Goal: Transaction & Acquisition: Purchase product/service

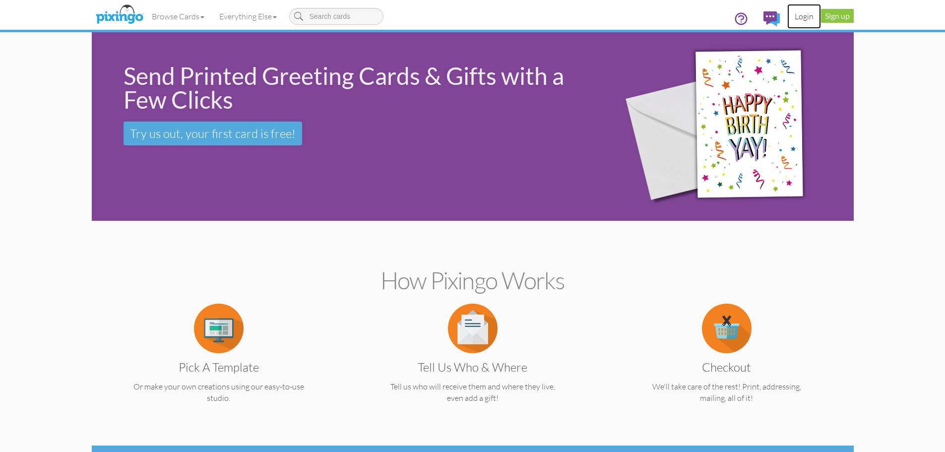
click at [802, 14] on link "Login" at bounding box center [804, 16] width 34 height 25
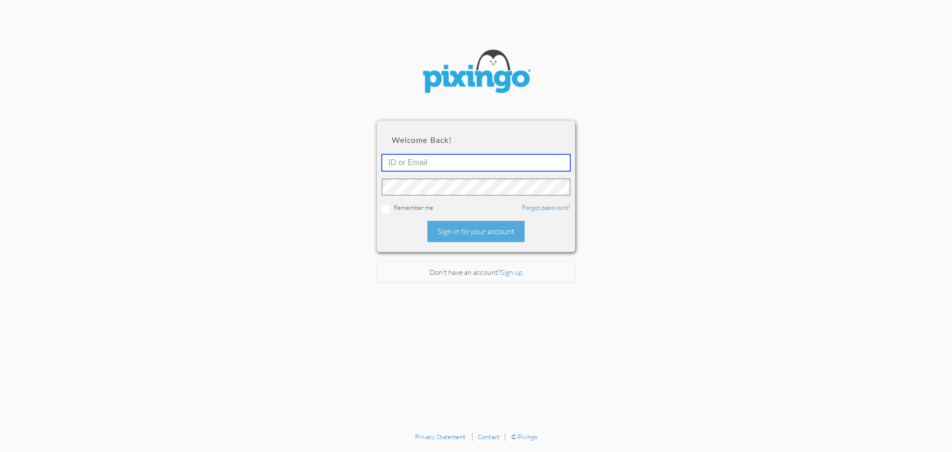
click at [457, 163] on input "text" at bounding box center [476, 162] width 188 height 17
type input "[EMAIL_ADDRESS][DOMAIN_NAME]"
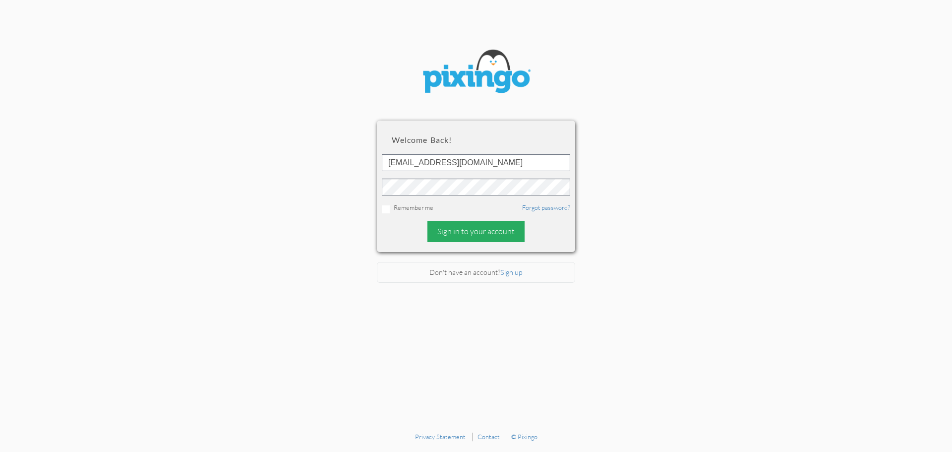
click at [508, 228] on div "Sign in to your account" at bounding box center [475, 231] width 97 height 21
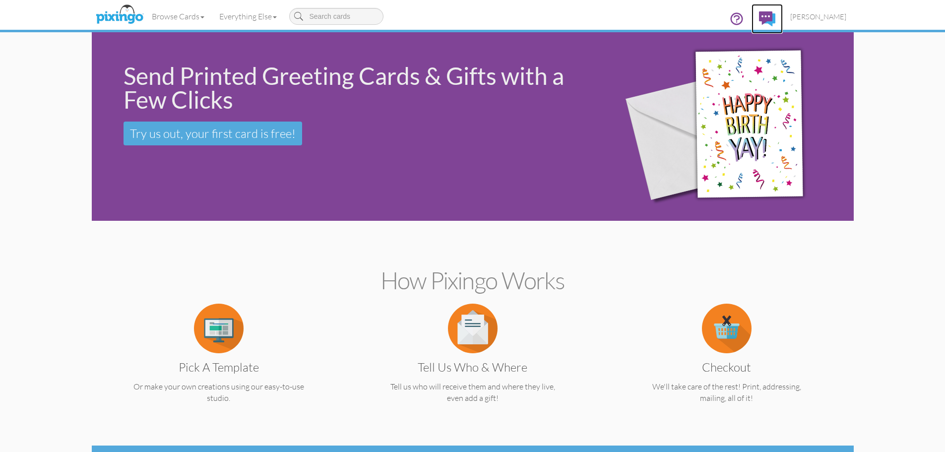
click at [775, 16] on img at bounding box center [767, 18] width 16 height 15
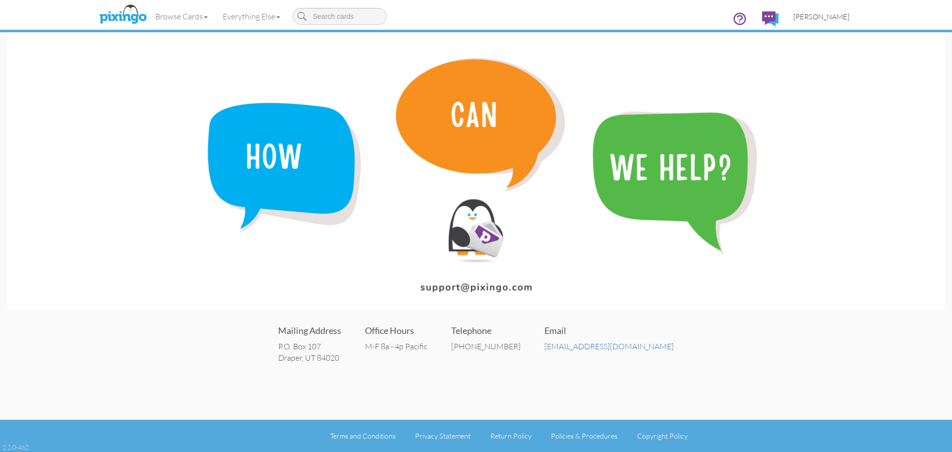
click at [818, 20] on span "[PERSON_NAME]" at bounding box center [821, 16] width 56 height 8
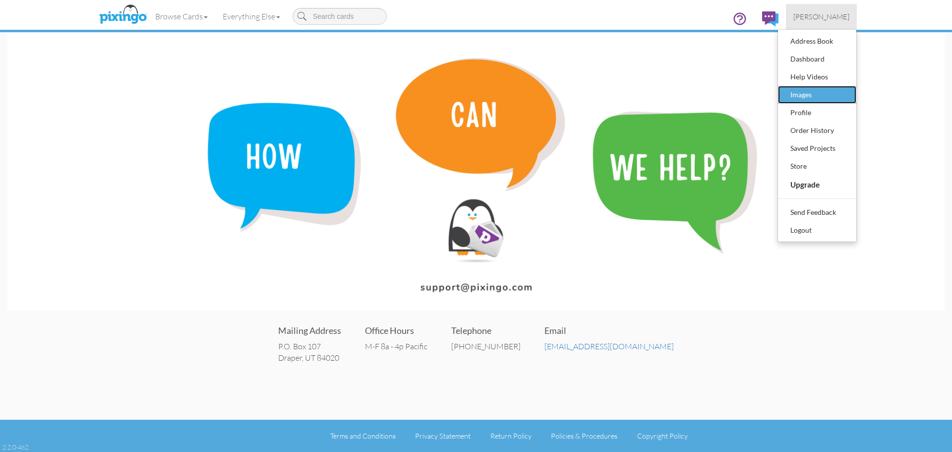
click at [811, 95] on div "Images" at bounding box center [817, 94] width 59 height 15
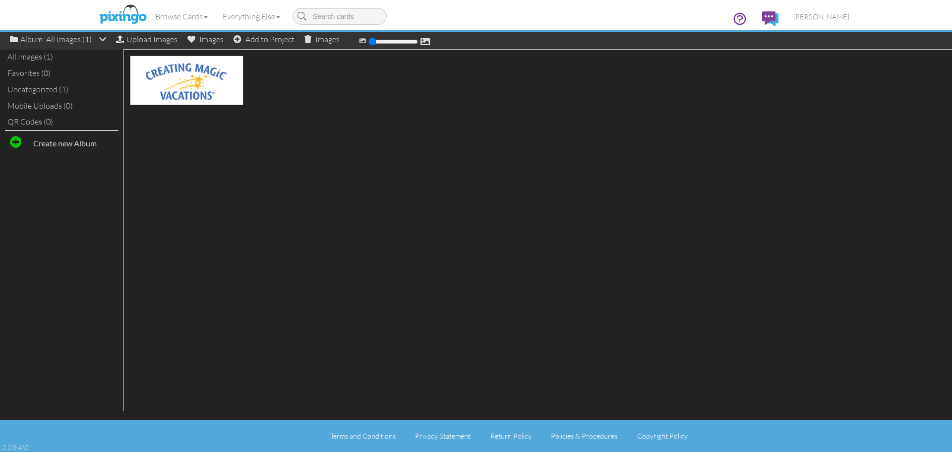
click at [35, 57] on div "All Images (1)" at bounding box center [62, 57] width 114 height 16
drag, startPoint x: 375, startPoint y: 43, endPoint x: 357, endPoint y: 40, distance: 18.5
click at [368, 40] on input "range" at bounding box center [393, 42] width 50 height 8
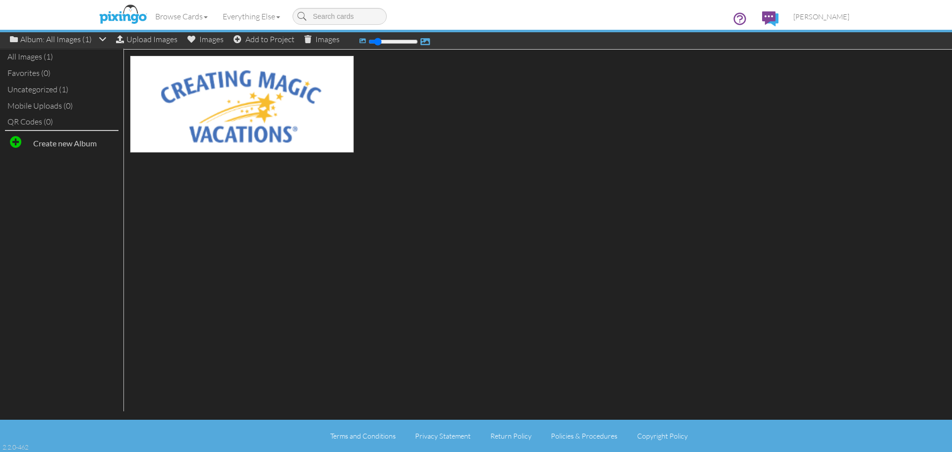
type input "100"
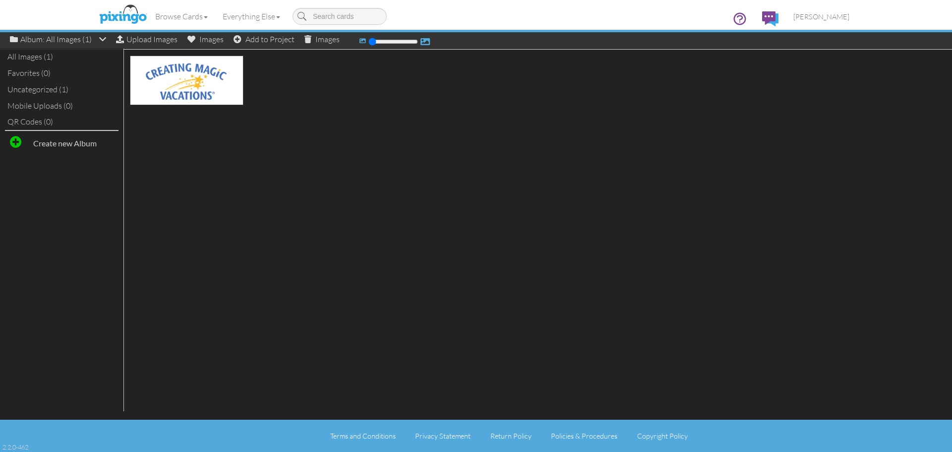
drag, startPoint x: 369, startPoint y: 41, endPoint x: 347, endPoint y: 45, distance: 22.3
click at [368, 45] on input "range" at bounding box center [393, 42] width 50 height 8
click at [823, 15] on span "[PERSON_NAME]" at bounding box center [821, 16] width 56 height 8
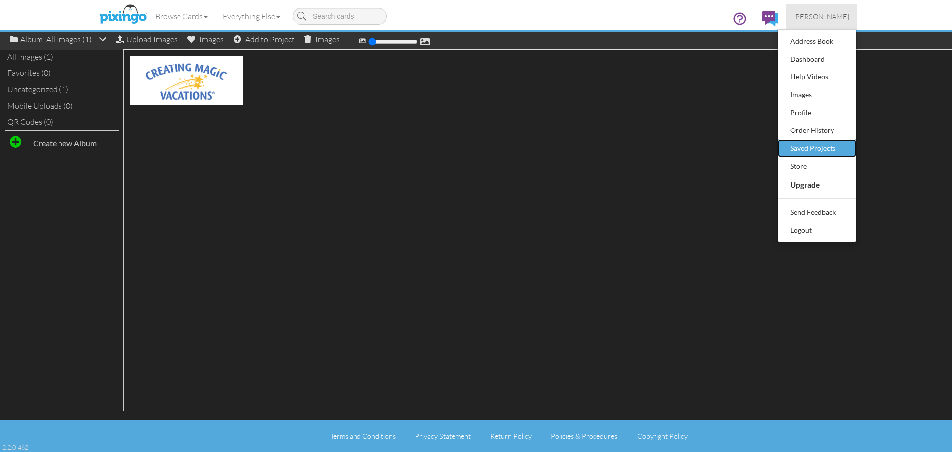
click at [808, 146] on div "Saved Projects" at bounding box center [817, 148] width 59 height 15
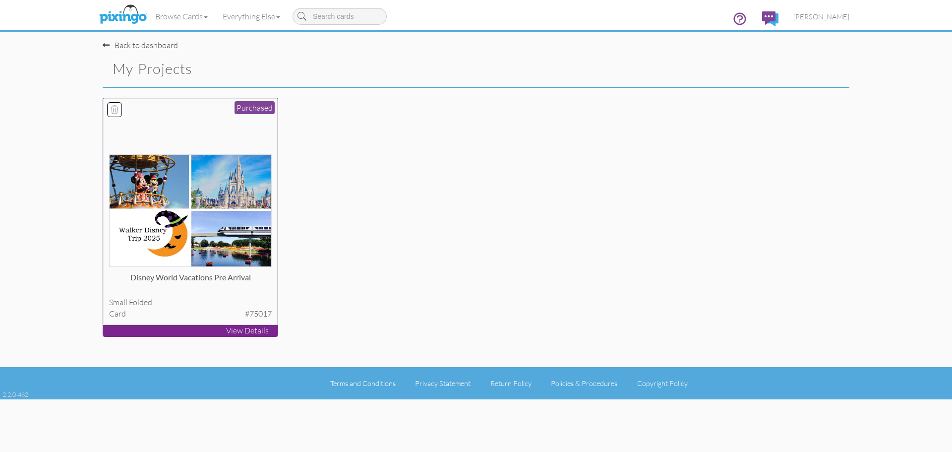
click at [205, 203] on img at bounding box center [190, 210] width 163 height 113
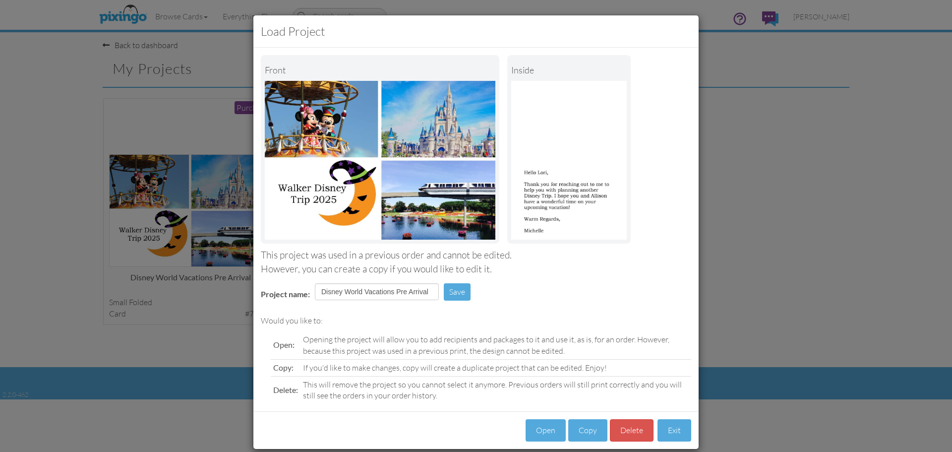
click at [782, 190] on div "Load Project Front inside This project was used in a previous order and cannot …" at bounding box center [476, 226] width 952 height 452
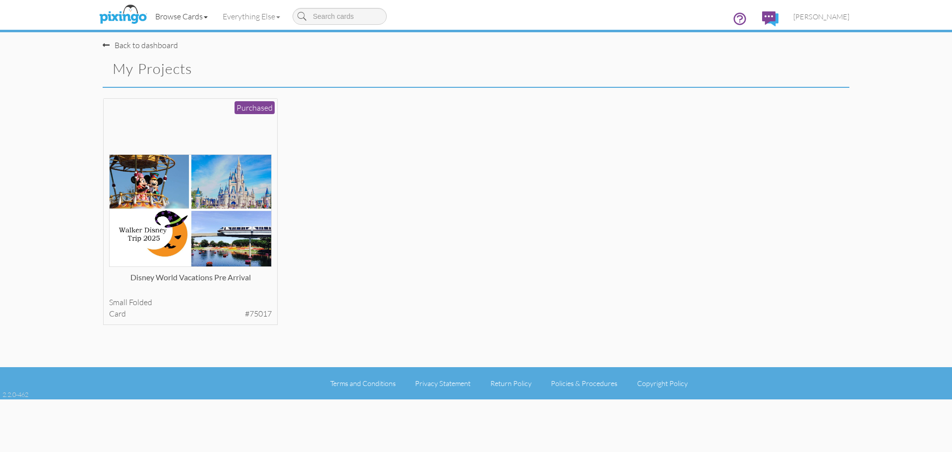
click at [207, 19] on link "Browse Cards" at bounding box center [181, 16] width 67 height 25
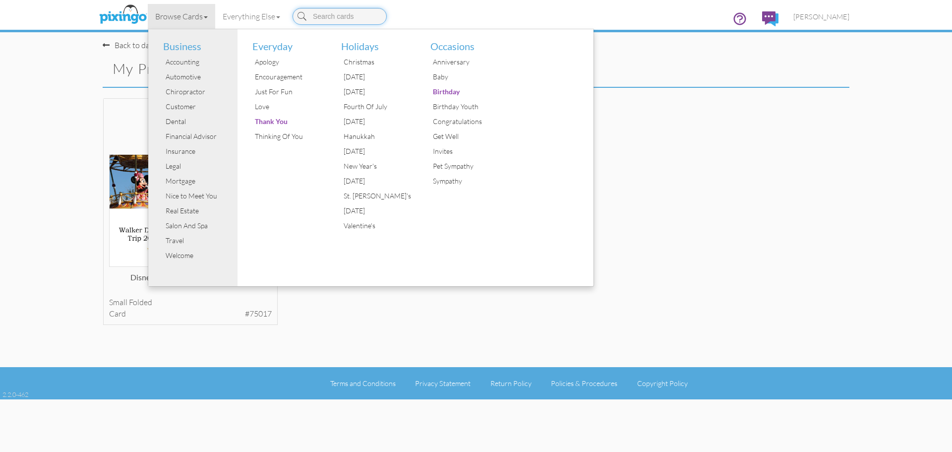
click at [324, 10] on input at bounding box center [340, 16] width 94 height 17
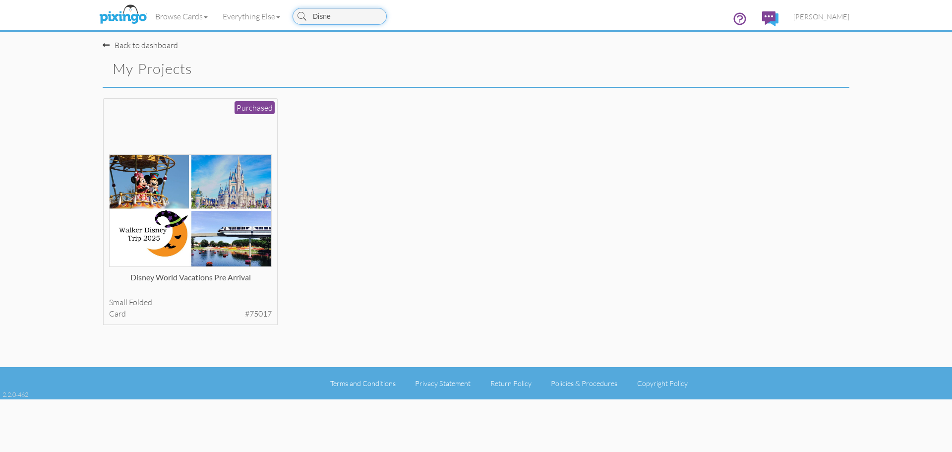
type input "Disney"
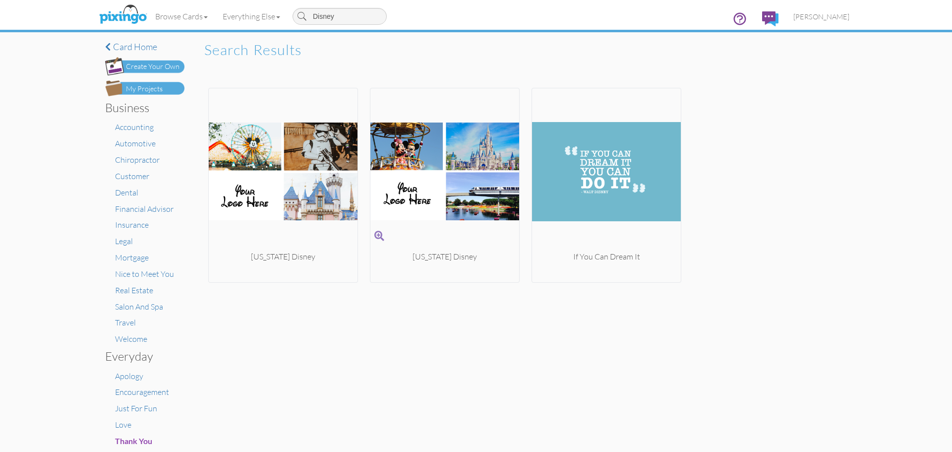
click at [417, 225] on img at bounding box center [444, 171] width 149 height 159
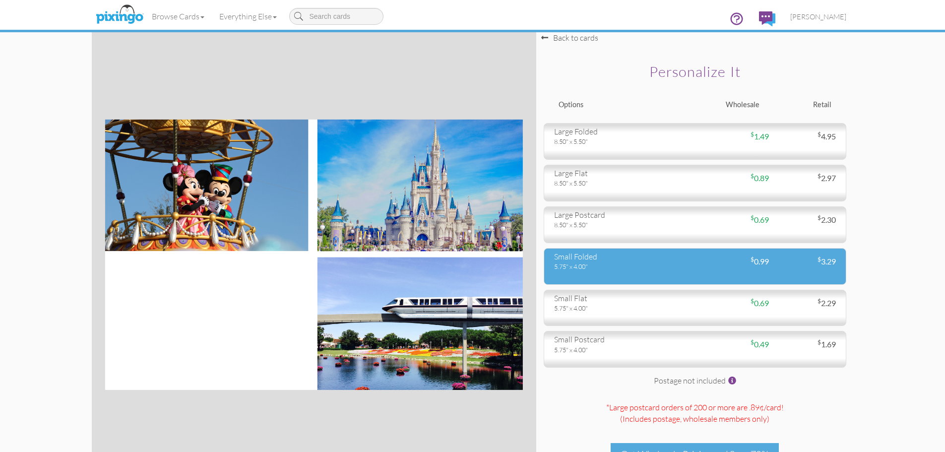
click at [610, 263] on div "5.75" x 4.00"" at bounding box center [620, 266] width 133 height 9
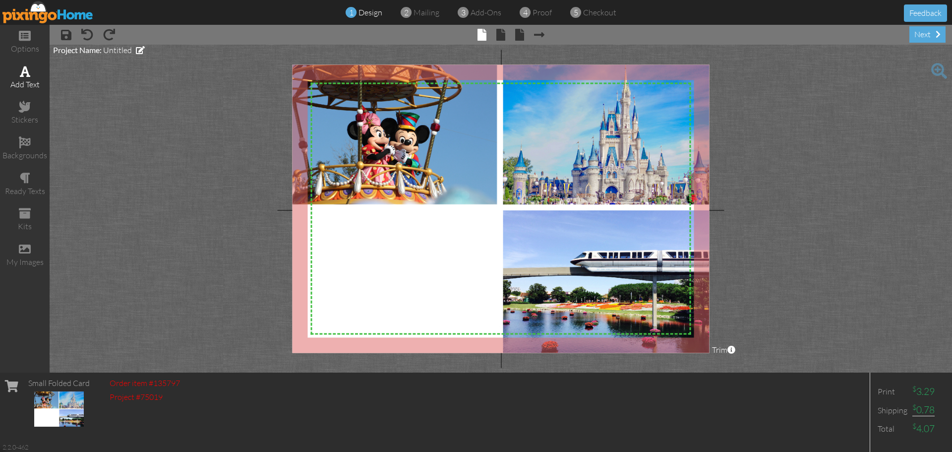
click at [28, 72] on span at bounding box center [25, 71] width 10 height 12
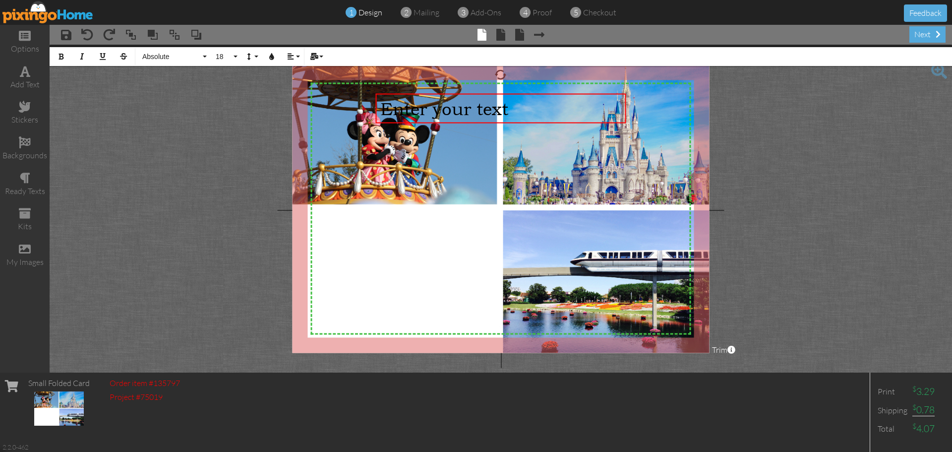
drag, startPoint x: 349, startPoint y: 217, endPoint x: 368, endPoint y: 223, distance: 20.1
click at [351, 214] on div "X X X X X X X X X X X X X X X X X X X X X X X X X X X X X X X X X X X X X X X X…" at bounding box center [501, 208] width 417 height 288
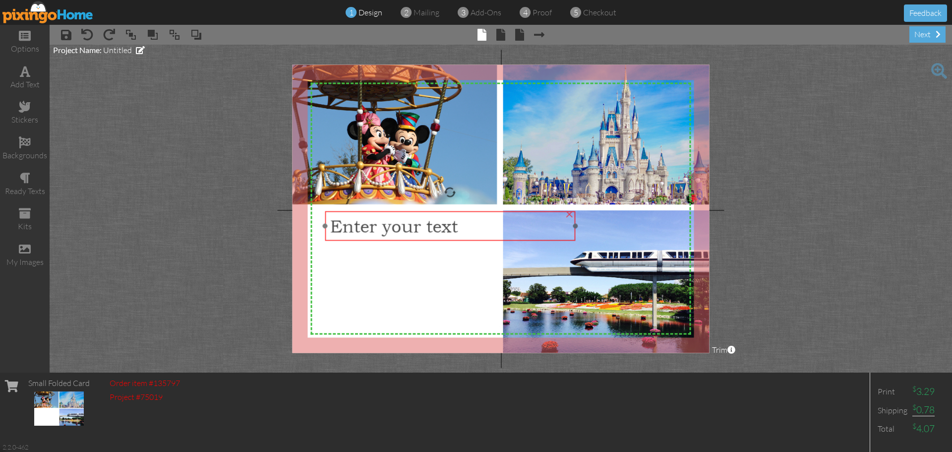
drag, startPoint x: 413, startPoint y: 110, endPoint x: 363, endPoint y: 227, distance: 128.0
click at [363, 227] on span "Enter your text" at bounding box center [394, 226] width 128 height 21
drag, startPoint x: 574, startPoint y: 226, endPoint x: 494, endPoint y: 236, distance: 80.5
click at [494, 236] on div "Enter your text ×" at bounding box center [410, 226] width 171 height 30
drag, startPoint x: 327, startPoint y: 226, endPoint x: 318, endPoint y: 226, distance: 9.4
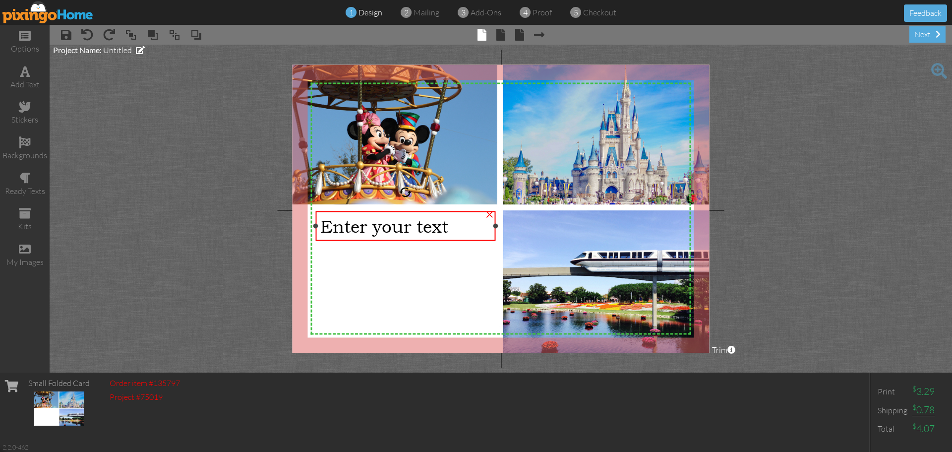
click at [318, 226] on div at bounding box center [315, 225] width 5 height 5
click at [378, 230] on span "Enter your text" at bounding box center [384, 226] width 128 height 21
click at [448, 231] on span "Enter your text" at bounding box center [384, 226] width 128 height 21
click at [466, 226] on div "Enter your text" at bounding box center [405, 226] width 170 height 21
click at [484, 221] on div "Enter your text" at bounding box center [405, 226] width 170 height 21
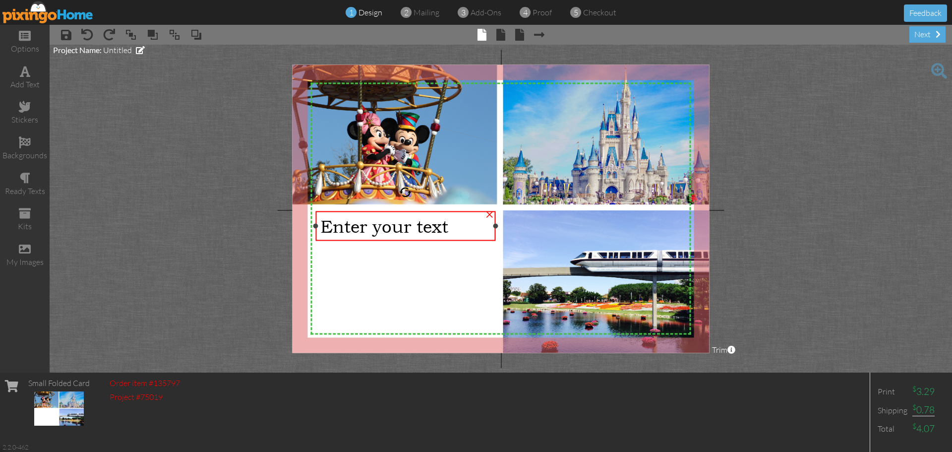
click at [446, 229] on span "Enter your text" at bounding box center [384, 226] width 128 height 21
click at [446, 228] on span "Enter your text" at bounding box center [384, 226] width 128 height 21
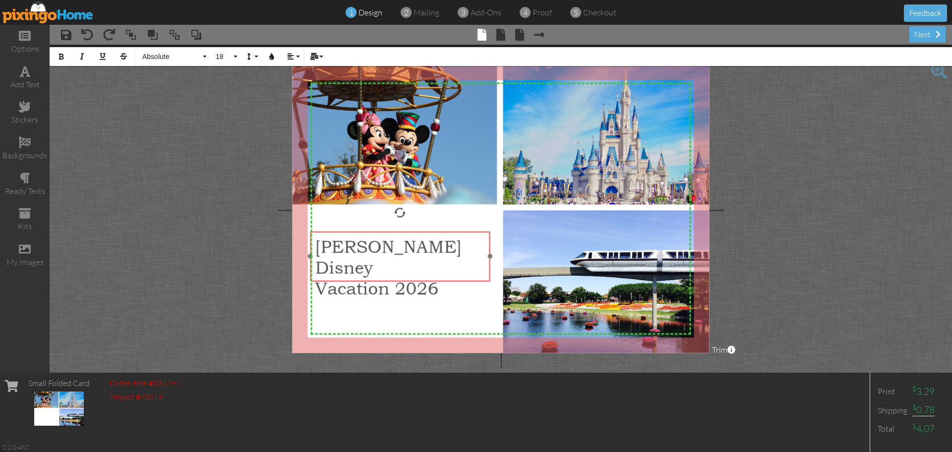
drag, startPoint x: 445, startPoint y: 259, endPoint x: 440, endPoint y: 281, distance: 22.4
click at [440, 281] on div "Curtin Disney Vacation 2026 ​ ​" at bounding box center [400, 267] width 180 height 72
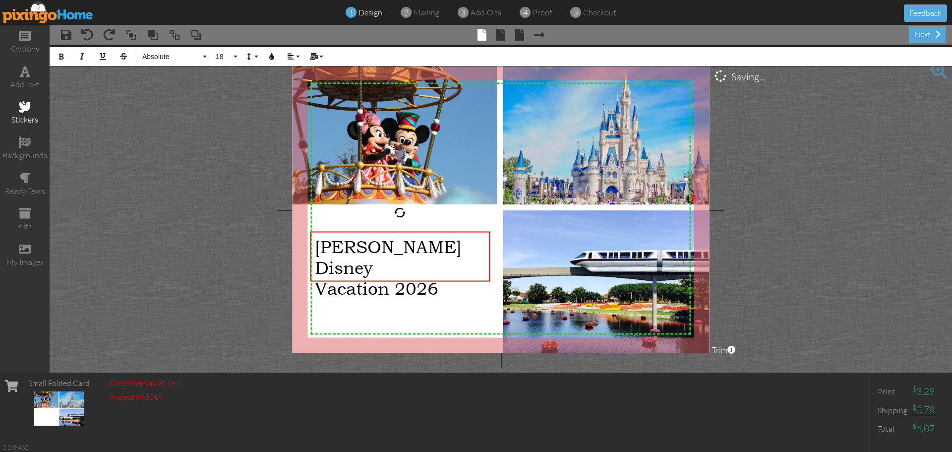
click at [24, 105] on span at bounding box center [25, 107] width 12 height 12
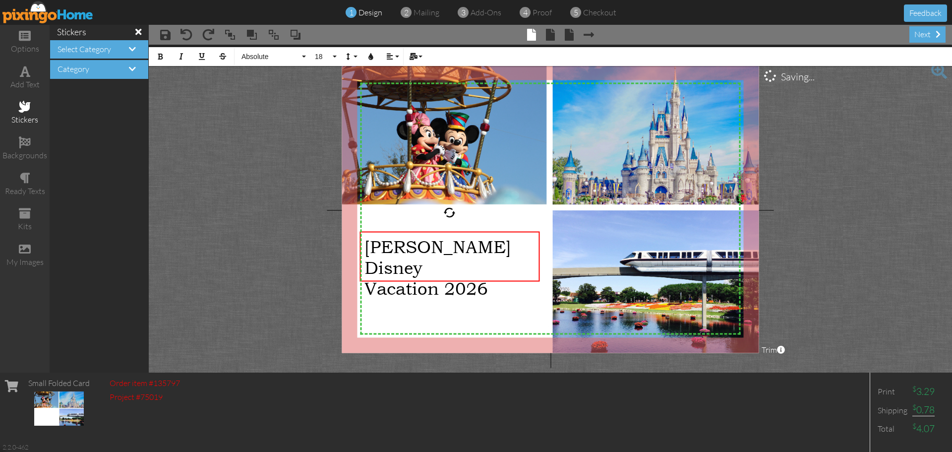
click at [123, 51] on h4 "Select Category" at bounding box center [99, 49] width 83 height 9
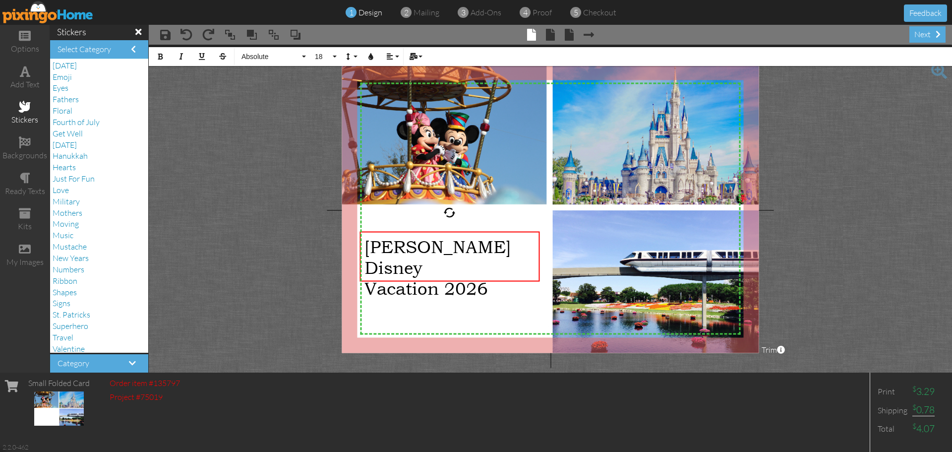
scroll to position [104, 0]
click at [86, 204] on span "Just For Fun" at bounding box center [74, 201] width 42 height 10
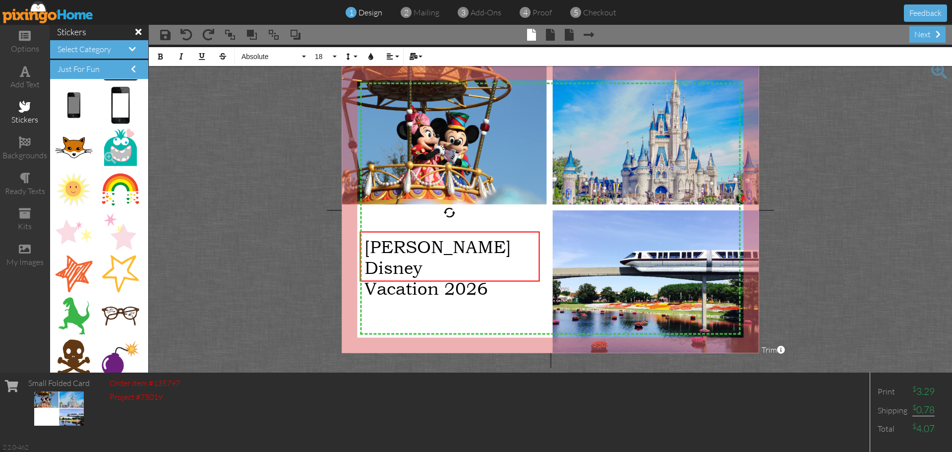
scroll to position [1488, 0]
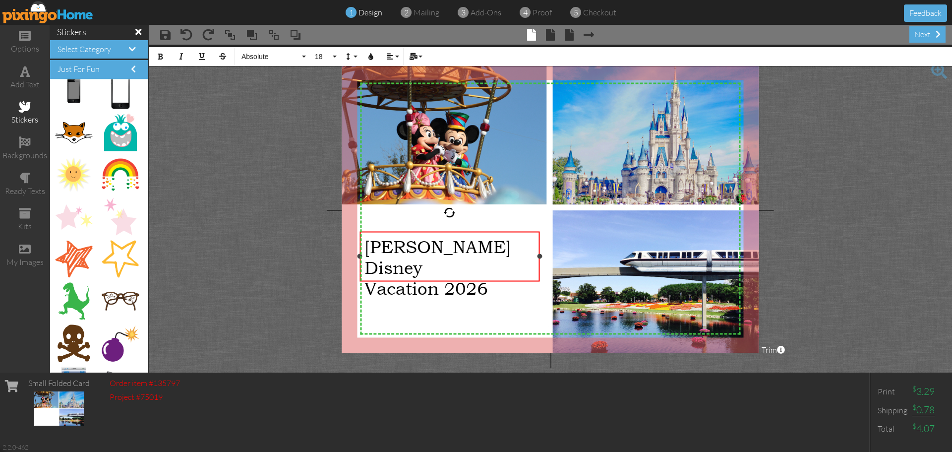
click at [442, 278] on span "Vacation 2026" at bounding box center [426, 288] width 123 height 21
click at [366, 278] on span "Vacation" at bounding box center [402, 288] width 74 height 21
click at [366, 299] on span "2026" at bounding box center [387, 309] width 44 height 21
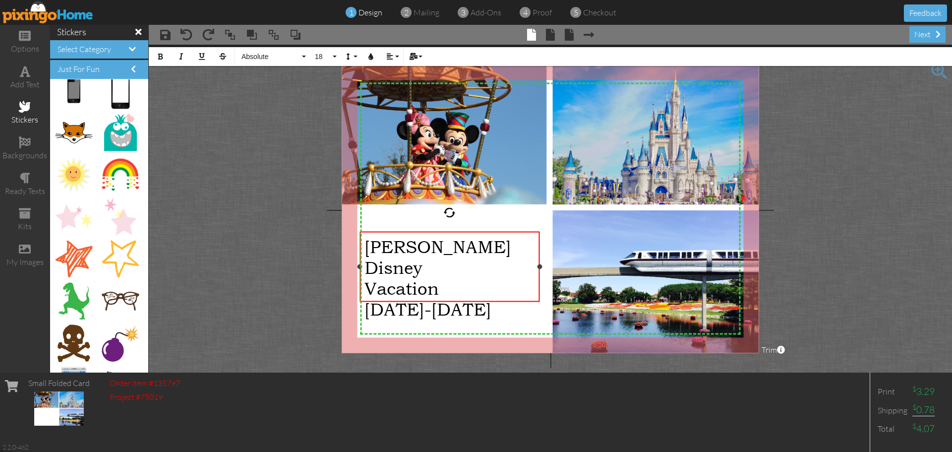
click at [365, 245] on span "[PERSON_NAME] Disney" at bounding box center [438, 257] width 147 height 42
click at [388, 278] on span "Vacation" at bounding box center [402, 288] width 74 height 21
click at [367, 299] on span "[DATE]-[DATE]" at bounding box center [428, 309] width 127 height 21
click at [476, 299] on span "[DATE]-[DATE]" at bounding box center [428, 309] width 127 height 21
click at [502, 278] on div "Vacation" at bounding box center [450, 288] width 170 height 21
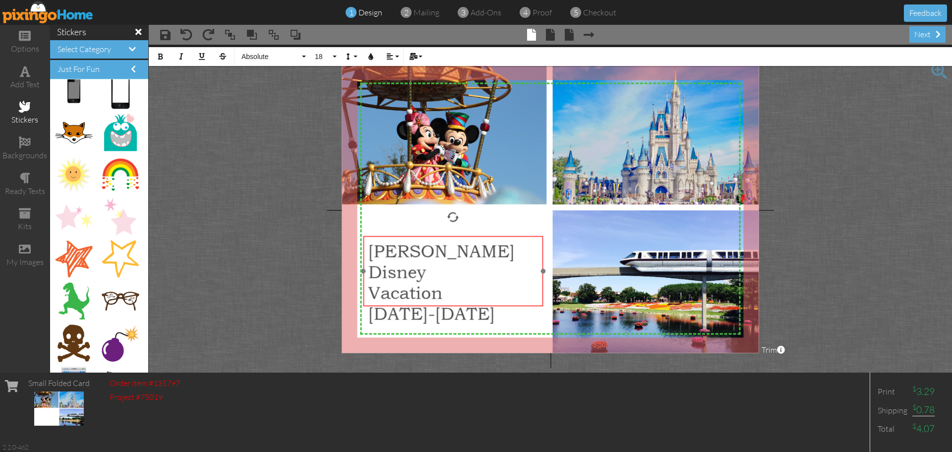
drag, startPoint x: 447, startPoint y: 300, endPoint x: 451, endPoint y: 304, distance: 5.7
click at [451, 304] on div "Curtin Disney Vacation ​ ​ 2/15-2/19/2026" at bounding box center [454, 282] width 180 height 93
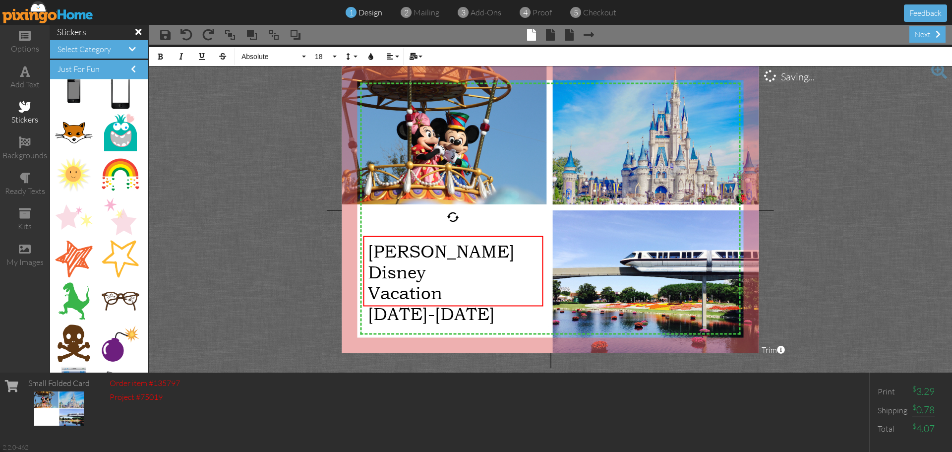
click at [885, 209] on project-studio-wrapper "X X X X X X X X X X X X X X X X X X X X X X X X X X X X X X X X X X X X X X X X…" at bounding box center [550, 209] width 803 height 328
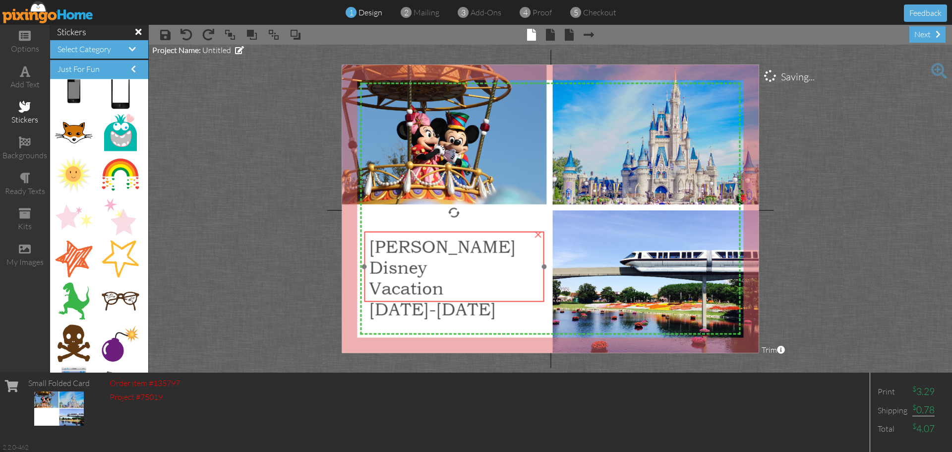
click at [453, 231] on div at bounding box center [454, 266] width 185 height 75
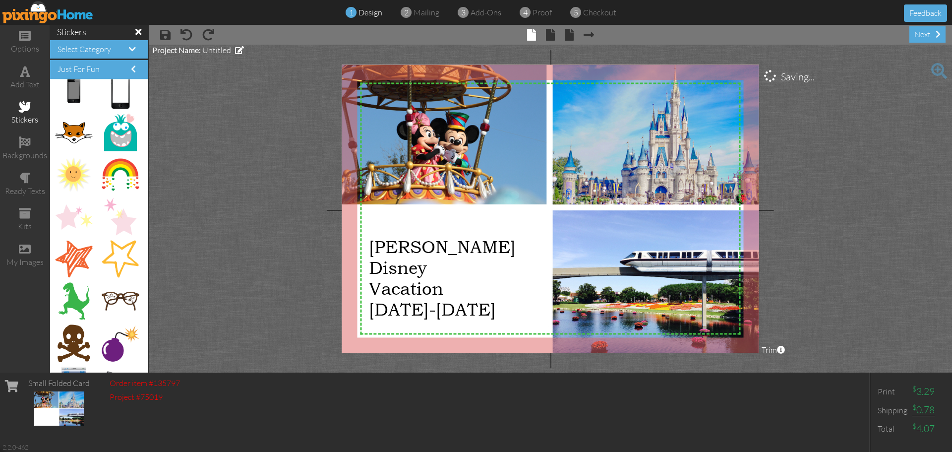
click at [890, 193] on project-studio-wrapper "X X X X X X X X X X X X X X X X X X X X X X X X X X X X X X X X X X X X X X X X…" at bounding box center [550, 209] width 803 height 328
click at [918, 35] on div "next" at bounding box center [928, 34] width 36 height 16
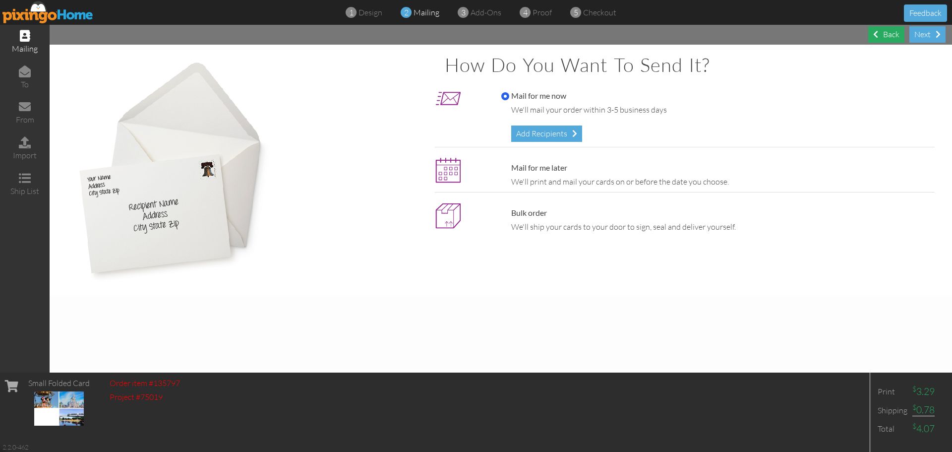
click at [878, 38] on div "Back" at bounding box center [886, 34] width 36 height 16
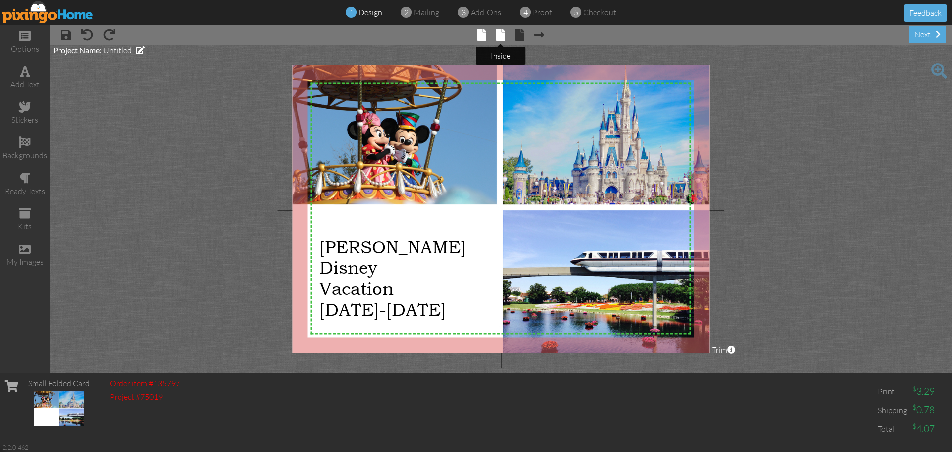
click at [499, 34] on span at bounding box center [500, 35] width 9 height 12
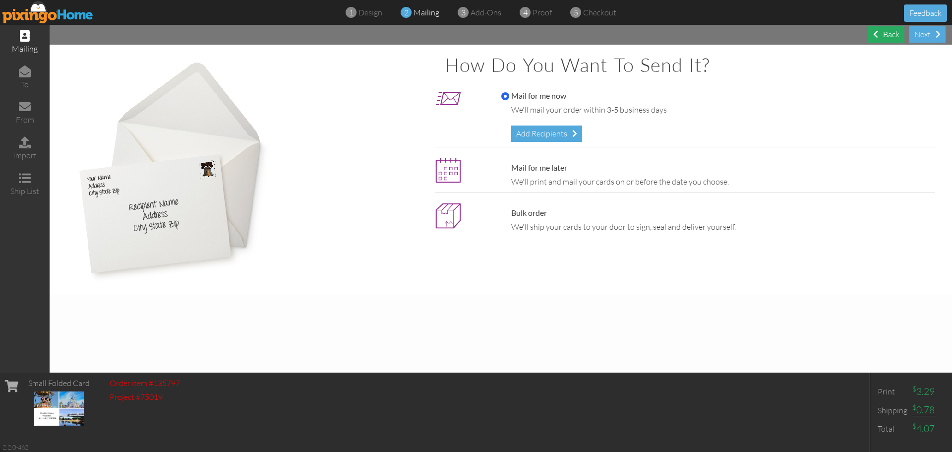
click at [875, 34] on span at bounding box center [875, 34] width 5 height 8
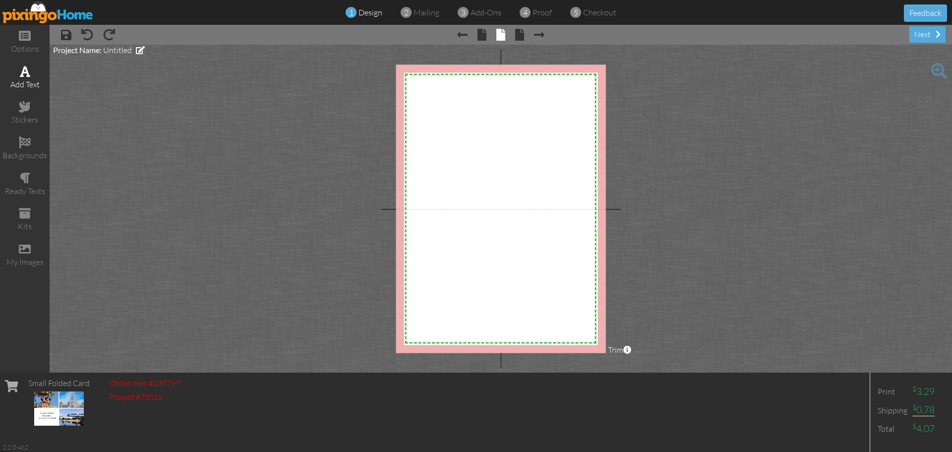
click at [28, 74] on span at bounding box center [25, 71] width 10 height 12
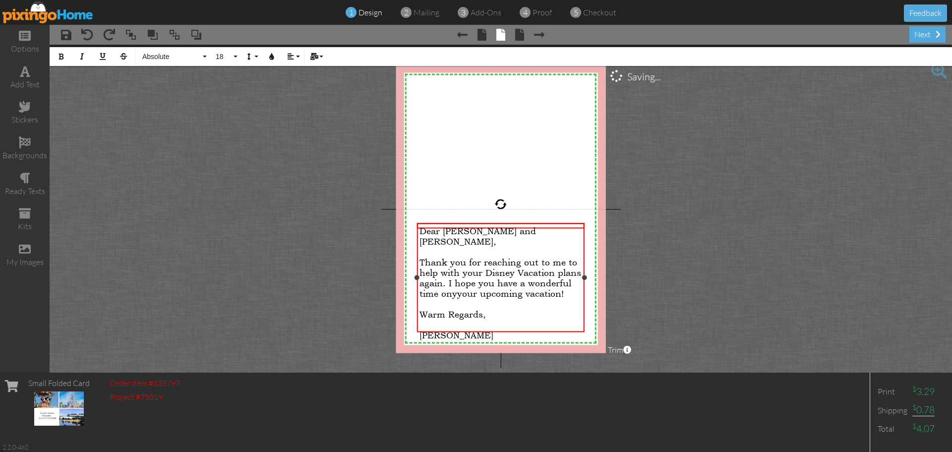
click at [521, 246] on div "​" at bounding box center [501, 251] width 163 height 10
click at [455, 284] on span "Thank you for reaching out to me to help with your Disney Vacation plans again.…" at bounding box center [501, 277] width 162 height 42
click at [686, 263] on project-studio-wrapper "X X X X X X X X X X X X X X X X X X X X X X X X X X X X X X X X X X X X X X X X…" at bounding box center [501, 209] width 903 height 328
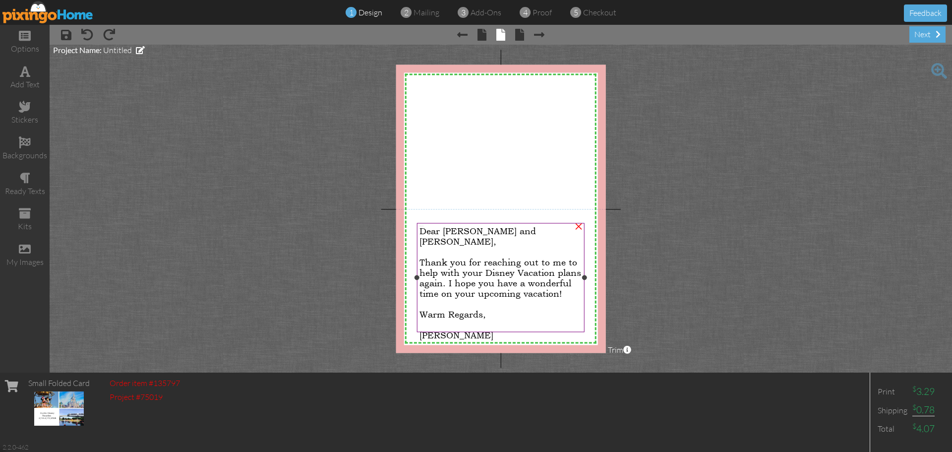
click at [431, 224] on div "Dear Lori and Jim, Thank you for reaching out to me to help with your Disney Va…" at bounding box center [501, 283] width 168 height 120
click at [432, 225] on span "Dear Lori and Jim," at bounding box center [478, 235] width 117 height 21
click at [510, 246] on div at bounding box center [501, 251] width 163 height 10
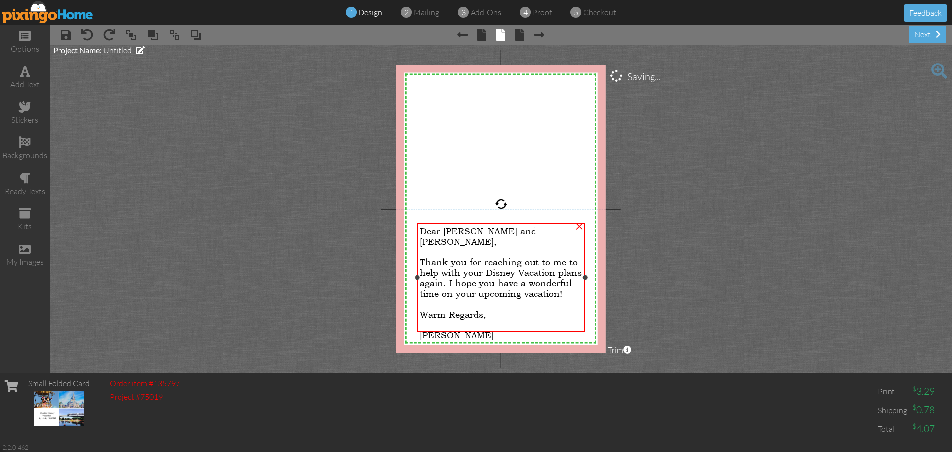
click at [513, 246] on div at bounding box center [501, 251] width 163 height 10
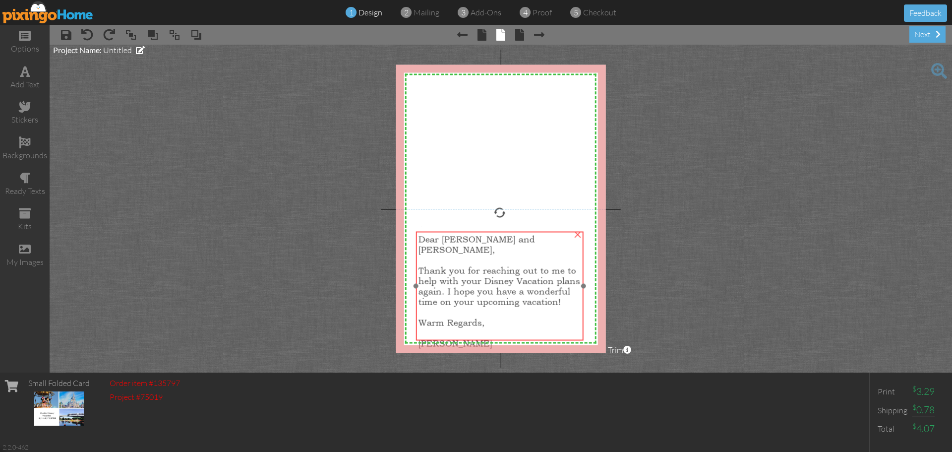
drag, startPoint x: 518, startPoint y: 237, endPoint x: 516, endPoint y: 244, distance: 8.2
click at [516, 254] on div at bounding box center [500, 259] width 163 height 10
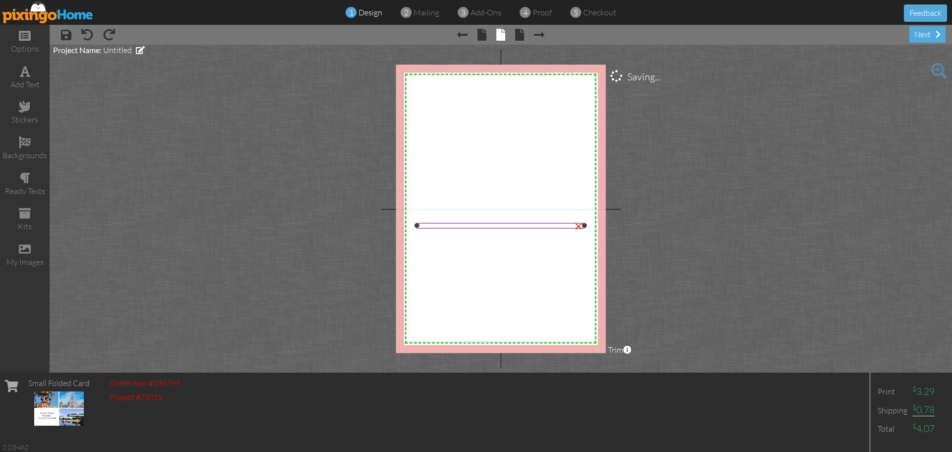
click at [463, 226] on div "Enter your text" at bounding box center [501, 225] width 168 height 5
click at [579, 225] on div "×" at bounding box center [580, 224] width 16 height 16
click at [29, 79] on div "add text" at bounding box center [25, 84] width 50 height 11
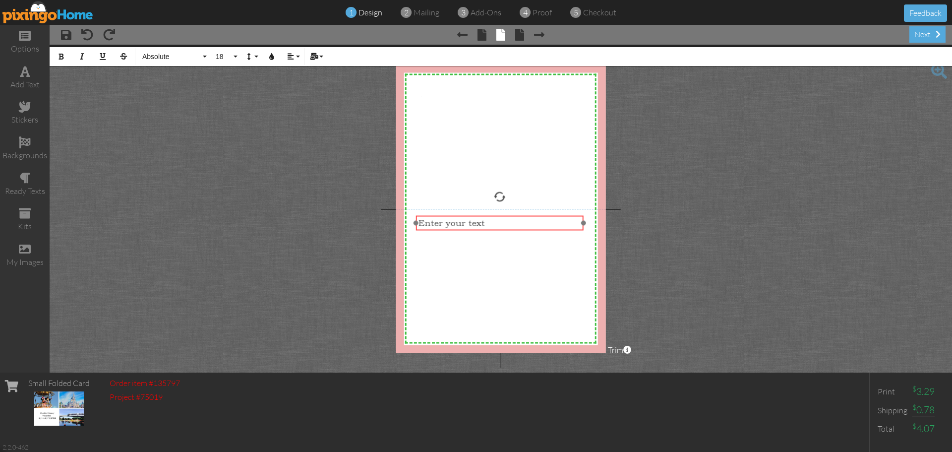
drag, startPoint x: 502, startPoint y: 109, endPoint x: 501, endPoint y: 231, distance: 122.0
click at [501, 231] on div at bounding box center [500, 223] width 173 height 20
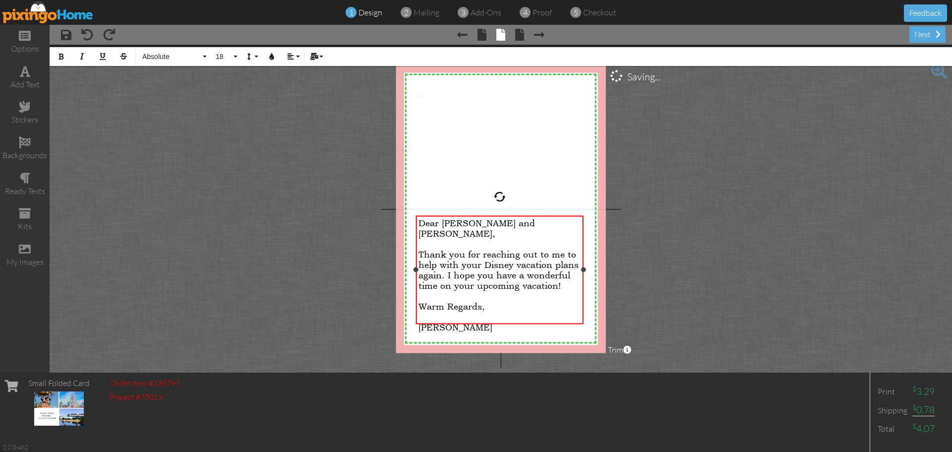
click at [550, 255] on span "Thank you for reaching out to me to help with your Disney vacation plans again.…" at bounding box center [499, 270] width 160 height 42
click at [515, 301] on div "Warm Regards," at bounding box center [500, 306] width 163 height 10
click at [705, 254] on project-studio-wrapper "X X X X X X X X X X X X X X X X X X X X X X X X X X X X X X X X X X X X X X X X…" at bounding box center [501, 209] width 903 height 328
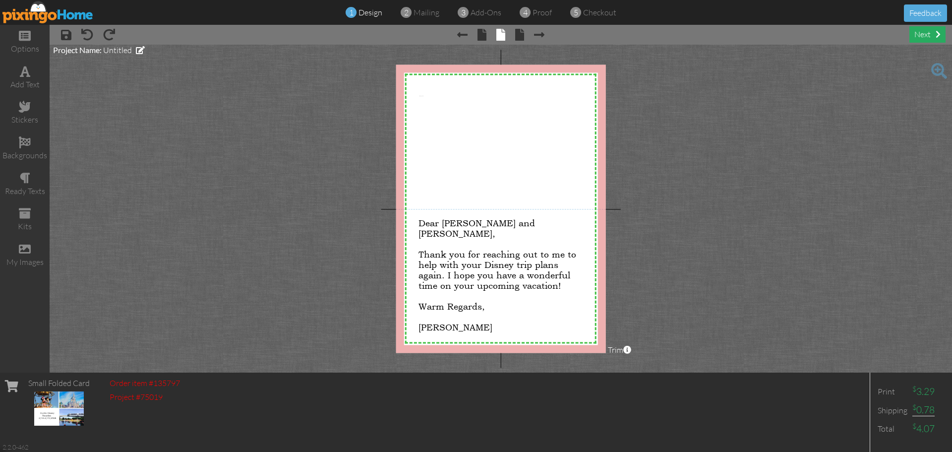
click at [925, 36] on div "next" at bounding box center [928, 34] width 36 height 16
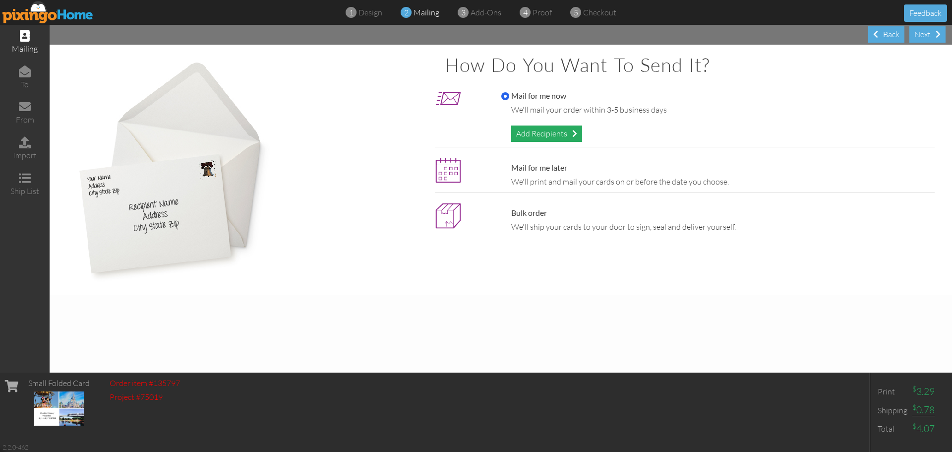
click at [559, 132] on div "Add Recipients" at bounding box center [546, 133] width 71 height 16
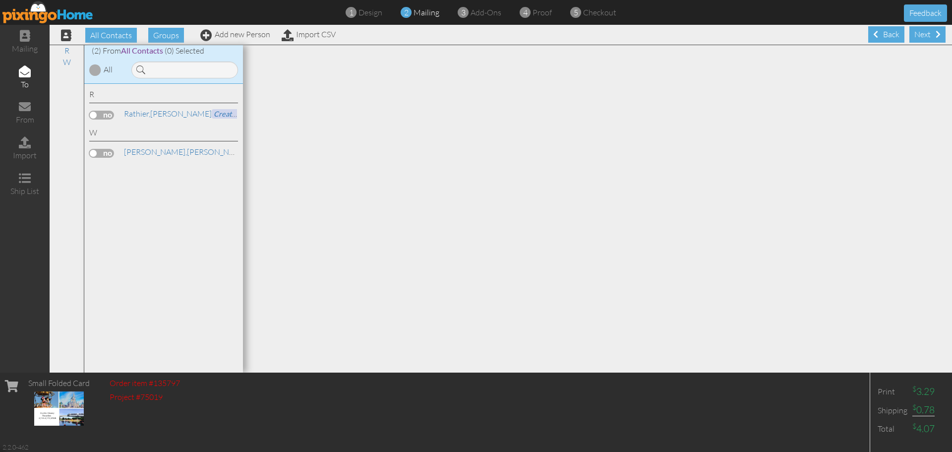
click at [538, 127] on div at bounding box center [597, 208] width 709 height 327
drag, startPoint x: 206, startPoint y: 34, endPoint x: 213, endPoint y: 37, distance: 7.6
click at [206, 34] on span at bounding box center [206, 35] width 12 height 12
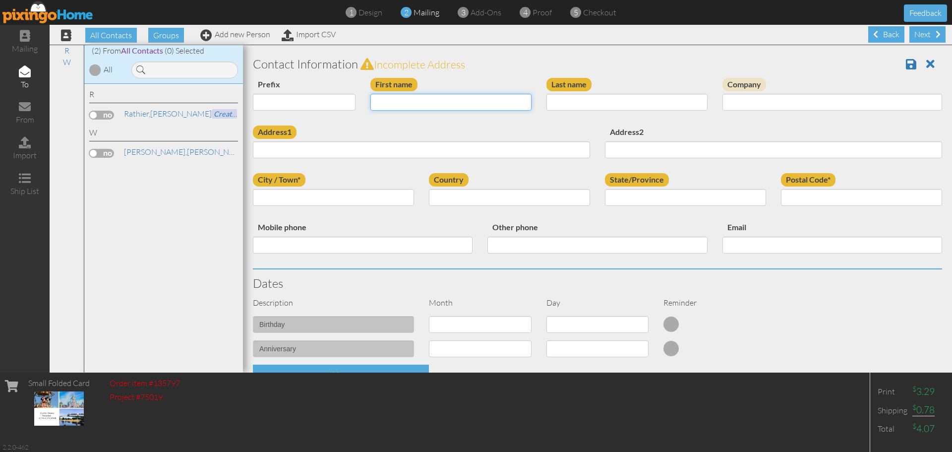
click at [418, 104] on input "First name" at bounding box center [450, 102] width 161 height 17
type input "[PERSON_NAME] and [PERSON_NAME]"
click at [613, 106] on input "Last name" at bounding box center [627, 102] width 161 height 17
type input "Curtin"
click at [442, 146] on input "Address1" at bounding box center [421, 149] width 337 height 17
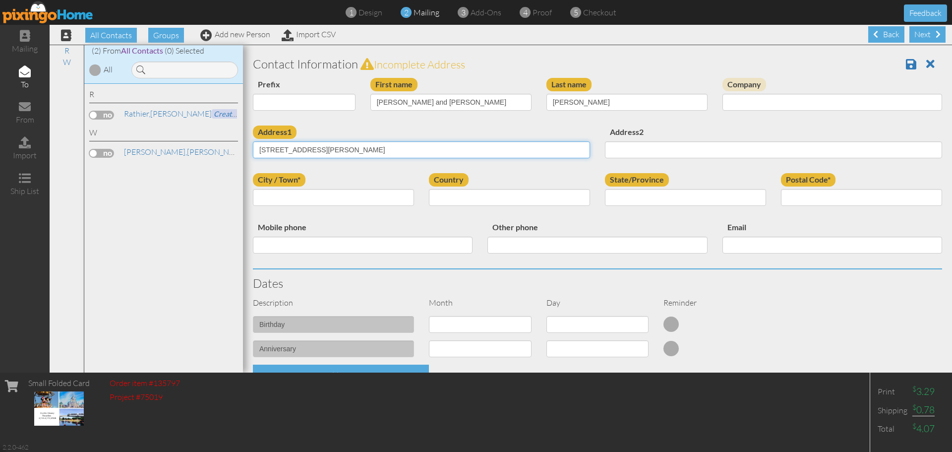
type input "[STREET_ADDRESS][PERSON_NAME]"
click at [378, 201] on input "City / Town*" at bounding box center [333, 197] width 161 height 17
type input "[GEOGRAPHIC_DATA]"
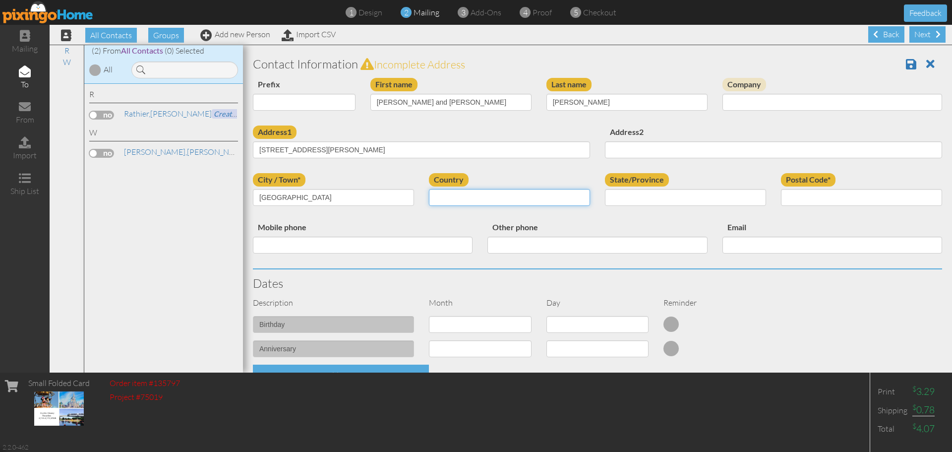
click at [499, 201] on select "United States -------------- Afghanistan Albania Algeria American Samoa Andorra…" at bounding box center [509, 197] width 161 height 17
select select "object:2440"
click at [429, 189] on select "United States -------------- Afghanistan Albania Algeria American Samoa Andorra…" at bounding box center [509, 197] width 161 height 17
click at [683, 197] on select "AA (Military) AE (Military) Alabama Alaska American Samoa AP (Military) Arizona…" at bounding box center [685, 197] width 161 height 17
select select "object:2504"
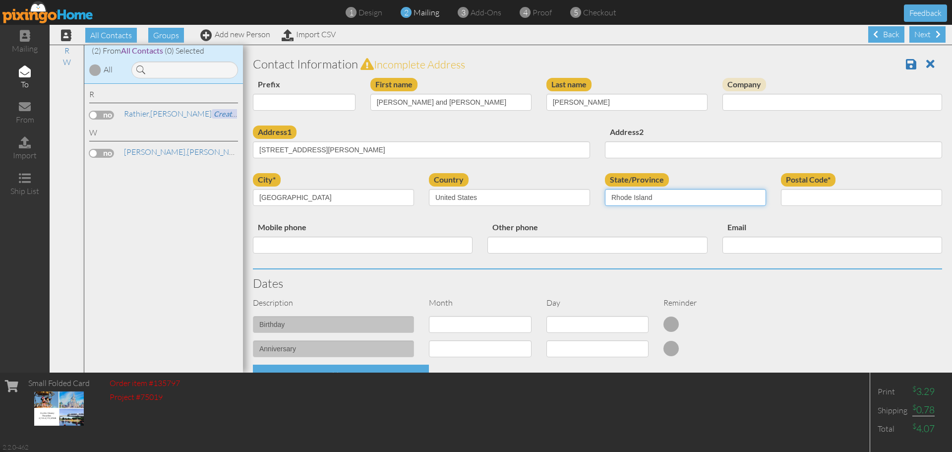
click at [605, 189] on select "AA (Military) AE (Military) Alabama Alaska American Samoa AP (Military) Arizona…" at bounding box center [685, 197] width 161 height 17
click at [822, 194] on input "Postal Code*" at bounding box center [861, 197] width 161 height 17
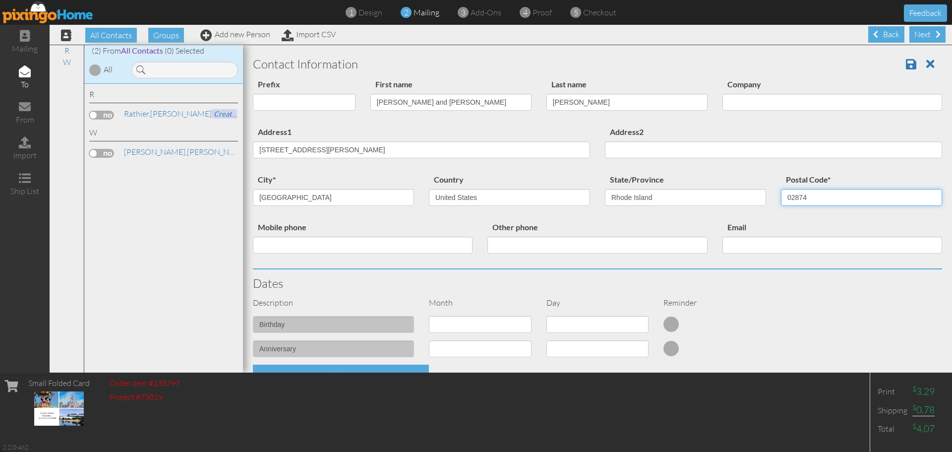
type input "02874"
click at [393, 237] on input "Mobile phone" at bounding box center [363, 245] width 220 height 17
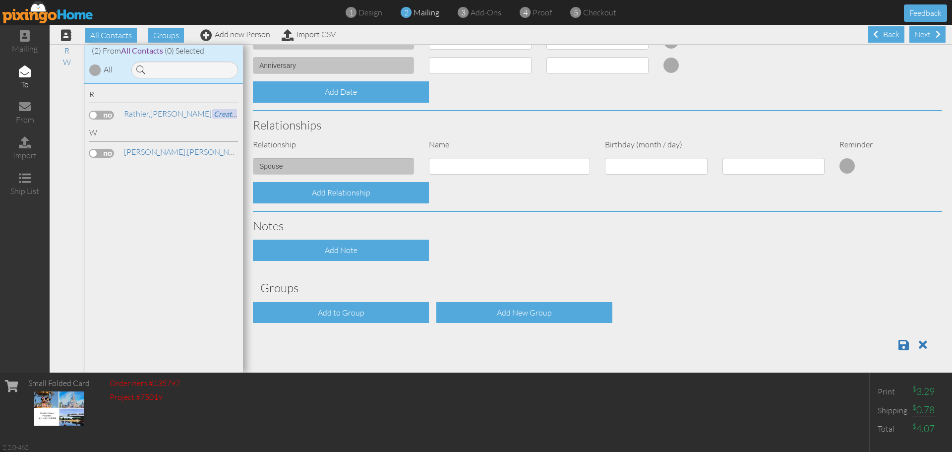
scroll to position [285, 0]
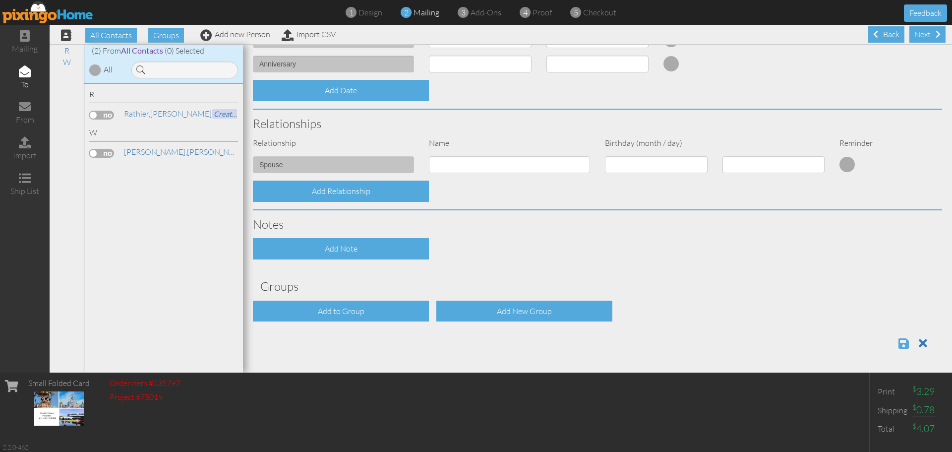
type input "4017877107"
click at [899, 344] on span at bounding box center [904, 343] width 10 height 12
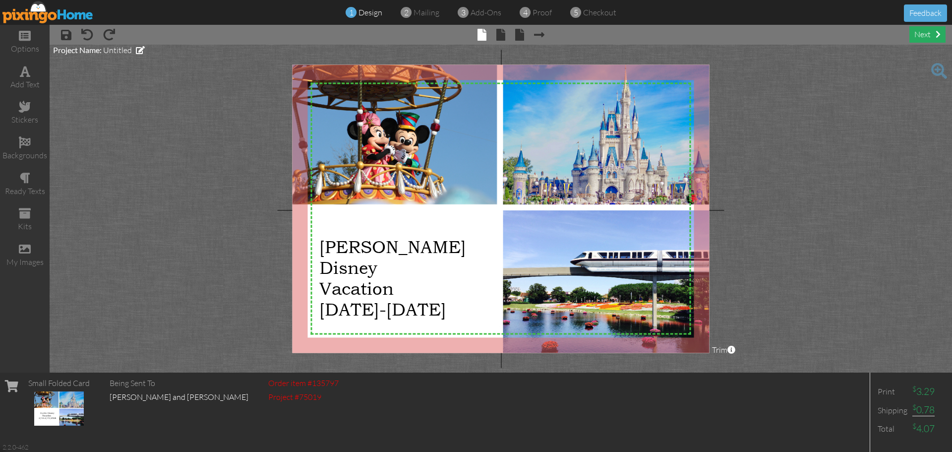
click at [920, 36] on div "next" at bounding box center [928, 34] width 36 height 16
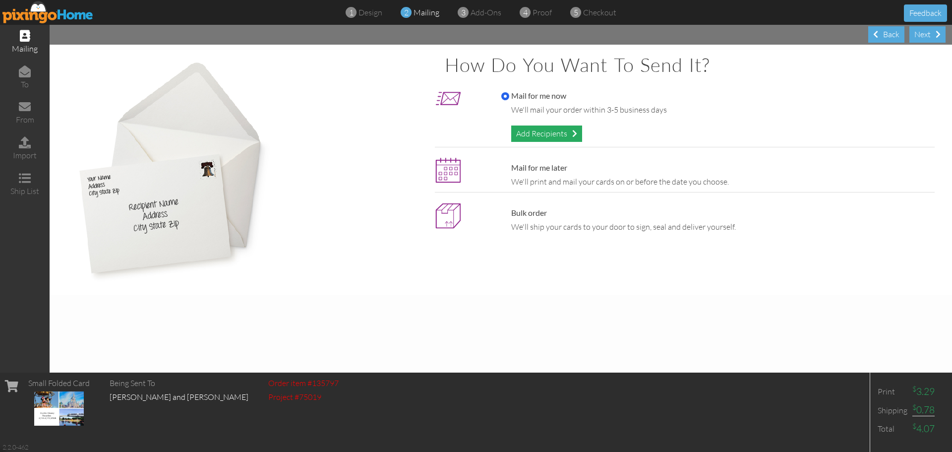
click at [558, 134] on div "Add Recipients" at bounding box center [546, 133] width 71 height 16
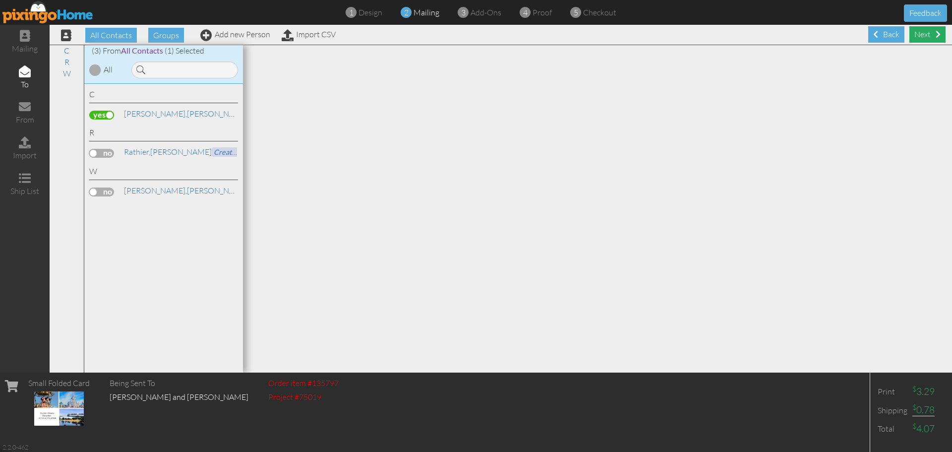
click at [914, 33] on div "Next" at bounding box center [928, 34] width 36 height 16
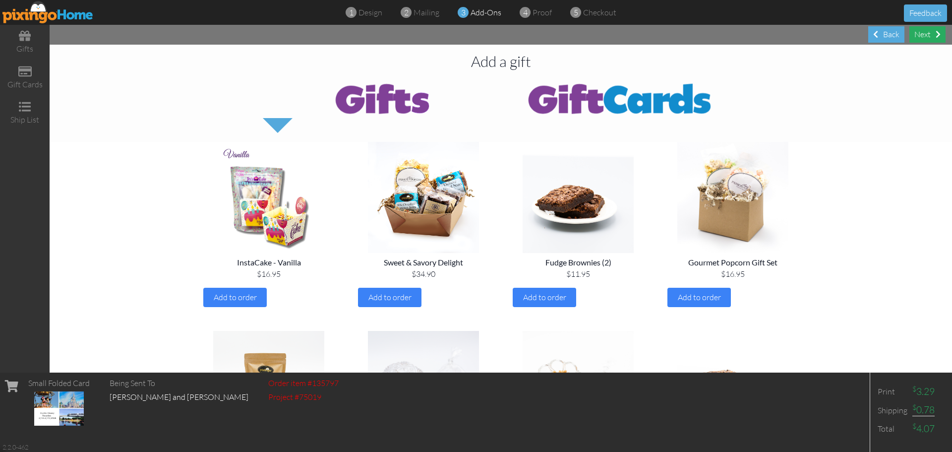
click at [921, 35] on div "Next" at bounding box center [928, 34] width 36 height 16
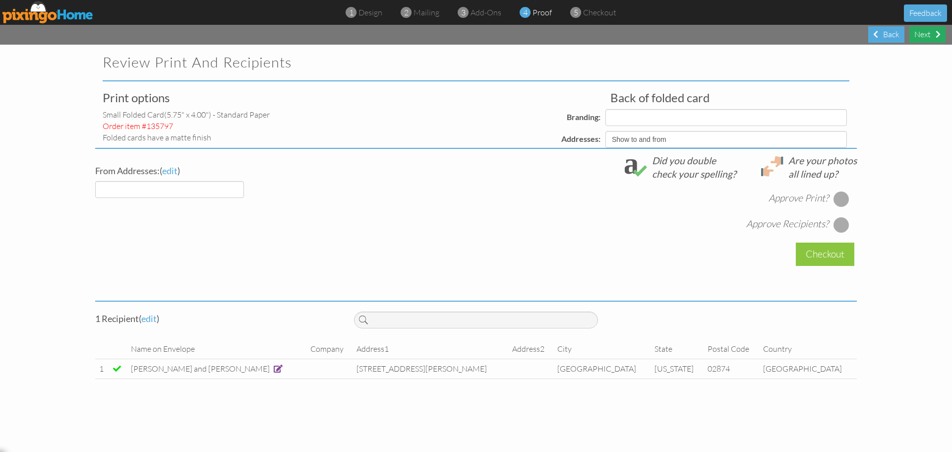
select select "object:300"
select select "object:302"
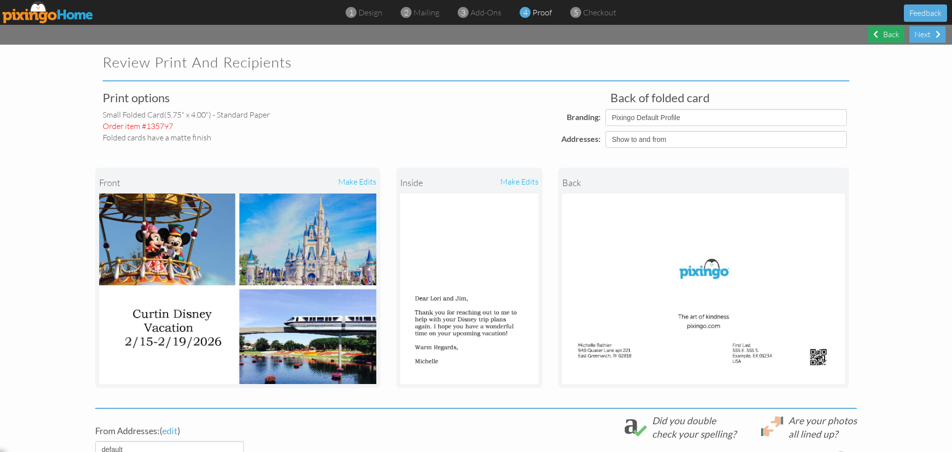
click at [886, 34] on div "Back" at bounding box center [886, 34] width 36 height 16
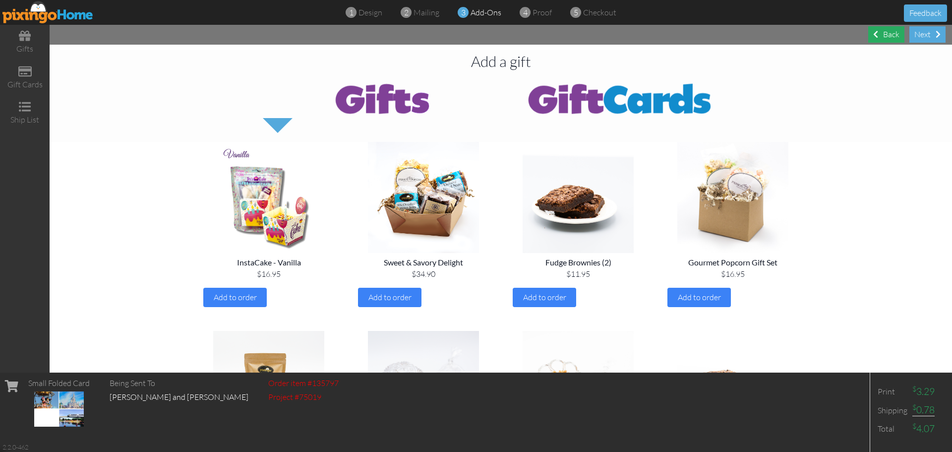
click at [877, 36] on span at bounding box center [875, 34] width 5 height 8
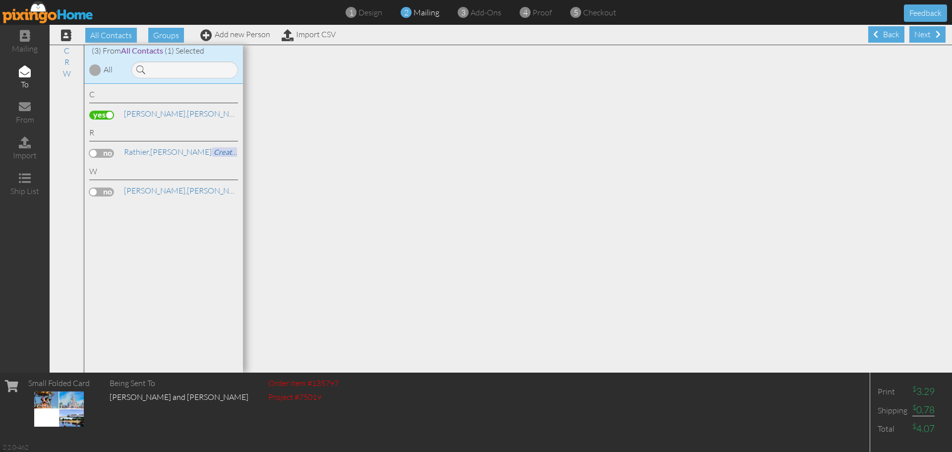
click at [163, 121] on div "[PERSON_NAME] and [PERSON_NAME]" at bounding box center [163, 115] width 149 height 14
click at [171, 116] on link "[PERSON_NAME] and [PERSON_NAME]" at bounding box center [225, 114] width 205 height 12
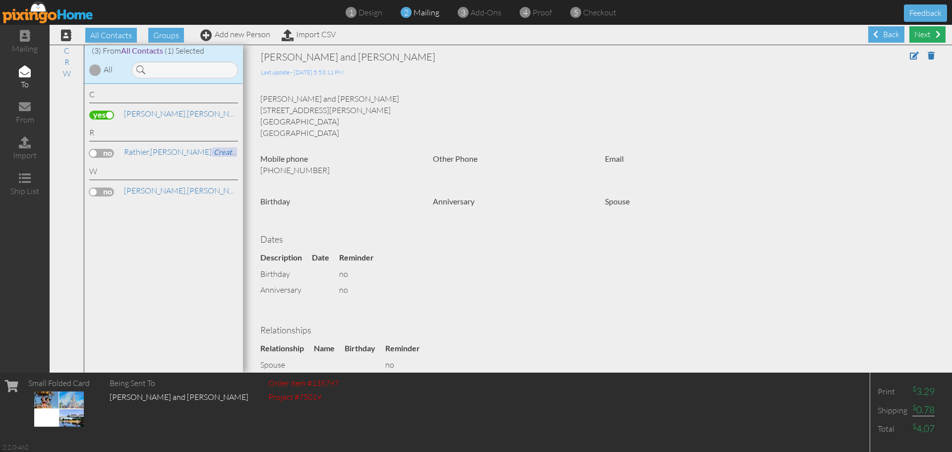
click at [919, 35] on div "Next" at bounding box center [928, 34] width 36 height 16
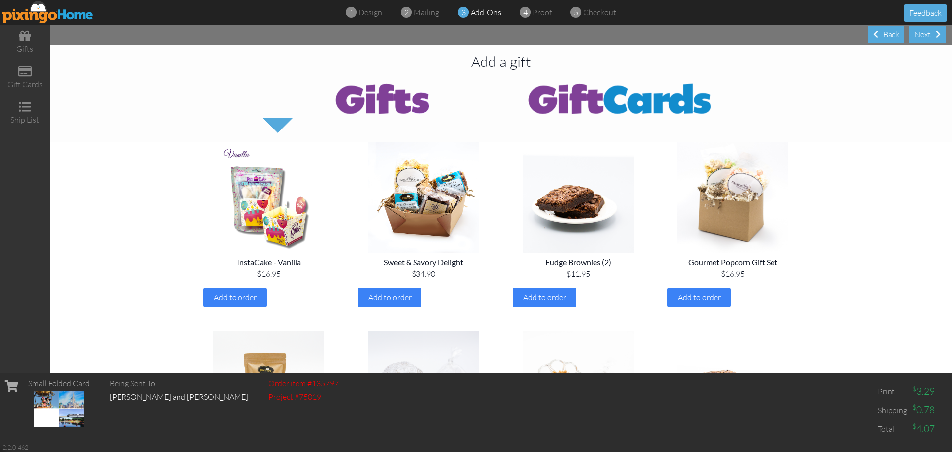
click at [919, 35] on div "Next" at bounding box center [928, 34] width 36 height 16
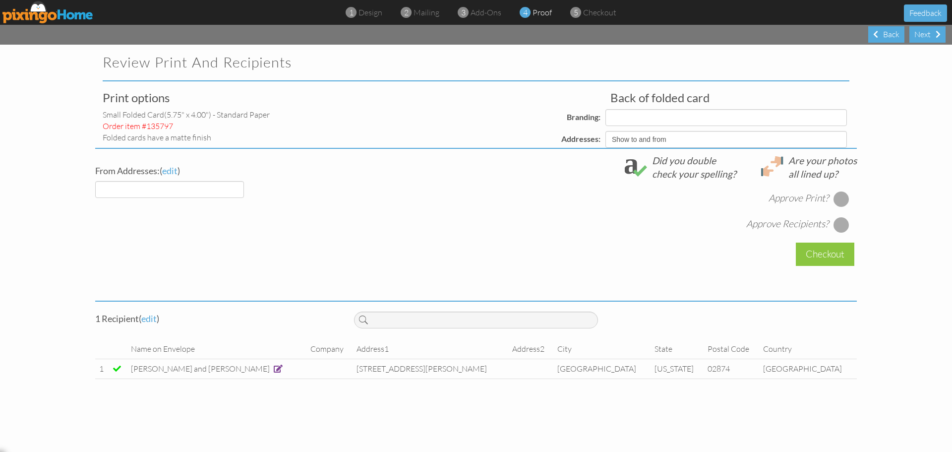
select select "object:585"
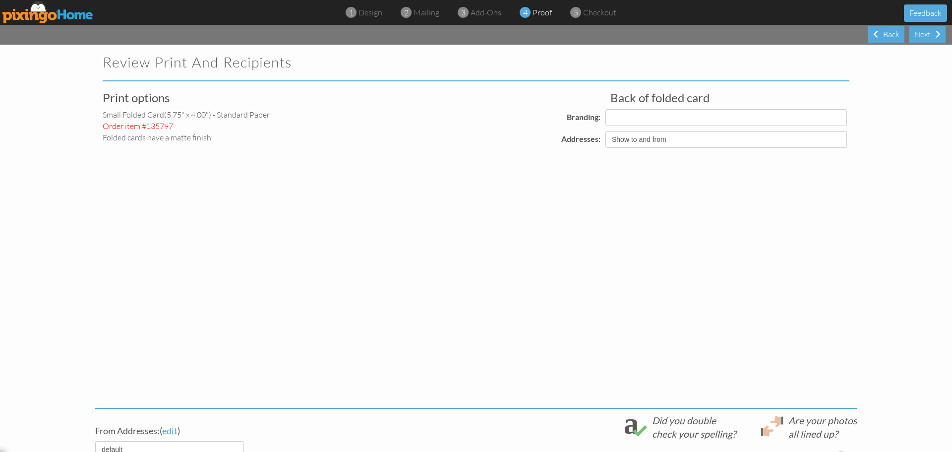
select select "object:596"
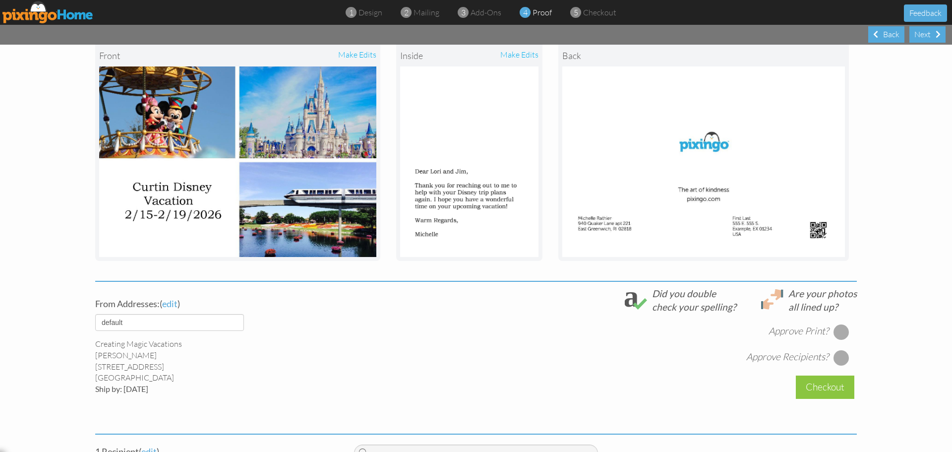
scroll to position [149, 0]
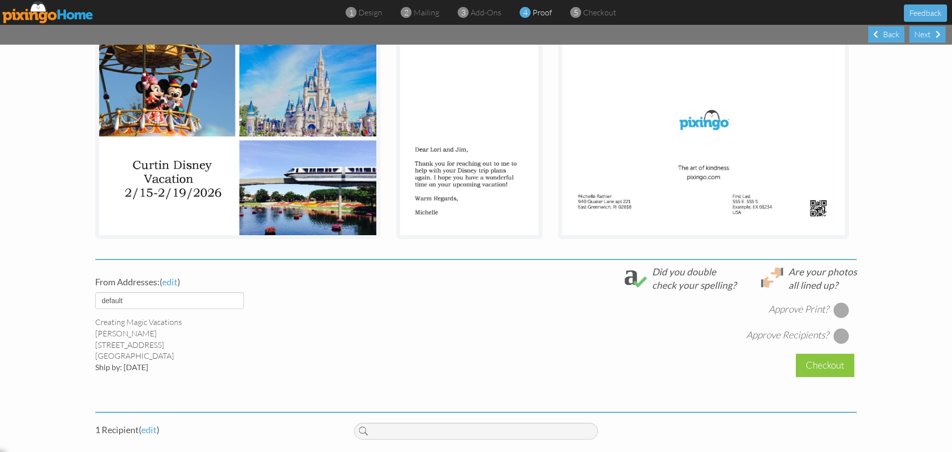
click at [738, 216] on img at bounding box center [703, 140] width 283 height 190
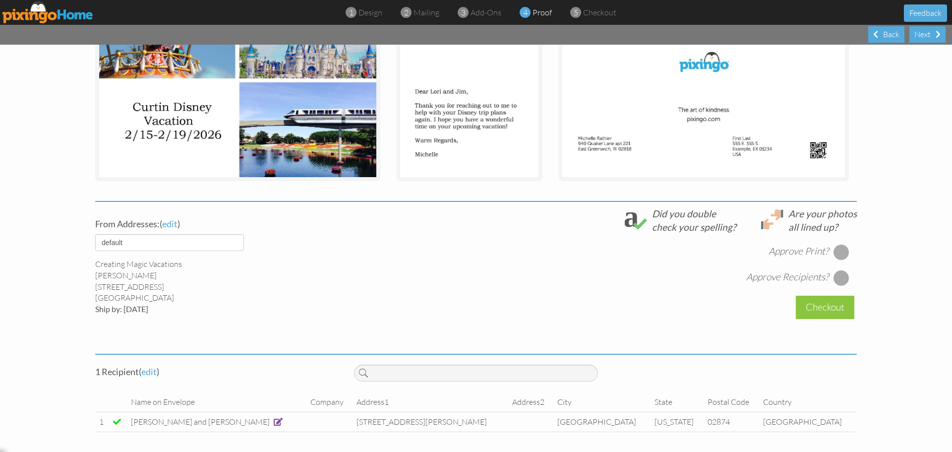
click at [837, 254] on div at bounding box center [842, 252] width 16 height 16
click at [839, 277] on div at bounding box center [842, 278] width 16 height 16
click at [823, 312] on div "Checkout" at bounding box center [825, 307] width 59 height 23
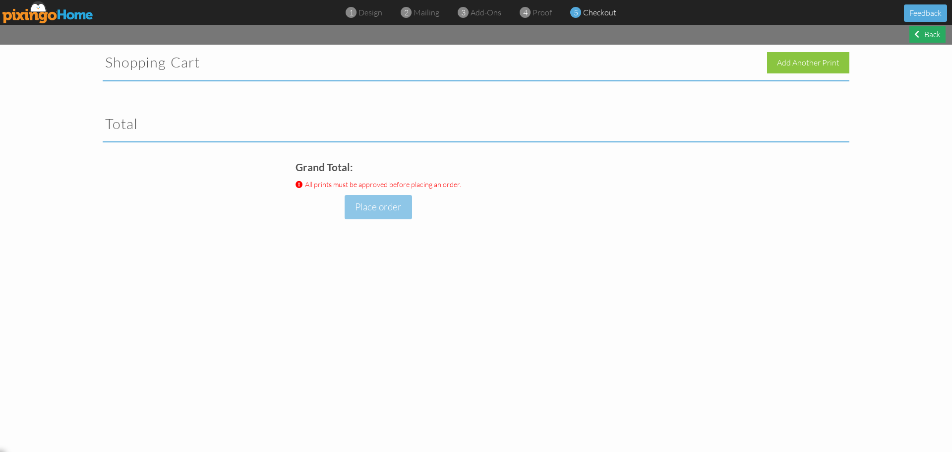
click at [923, 30] on div "Back" at bounding box center [928, 34] width 36 height 16
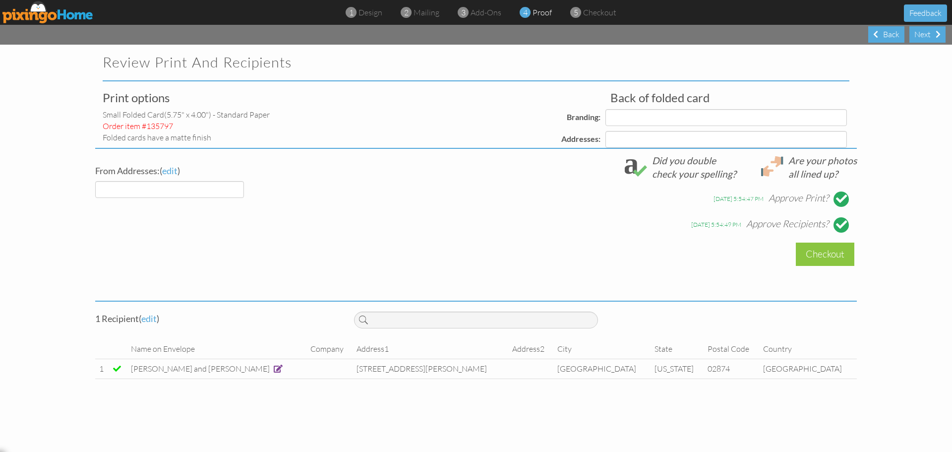
select select "object:631"
select select "object:635"
select select "object:637"
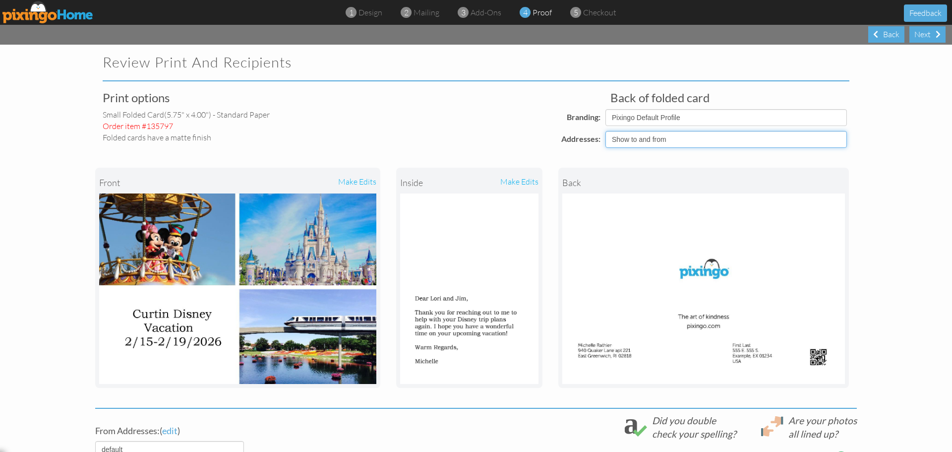
click at [699, 139] on select "Show to and from Show from only Hide to and from" at bounding box center [727, 139] width 242 height 17
click at [684, 142] on select "Show to and from Show from only Hide to and from" at bounding box center [727, 139] width 242 height 17
click at [700, 198] on img at bounding box center [703, 288] width 283 height 190
click at [678, 138] on select "Show to and from Show from only Hide to and from" at bounding box center [727, 139] width 242 height 17
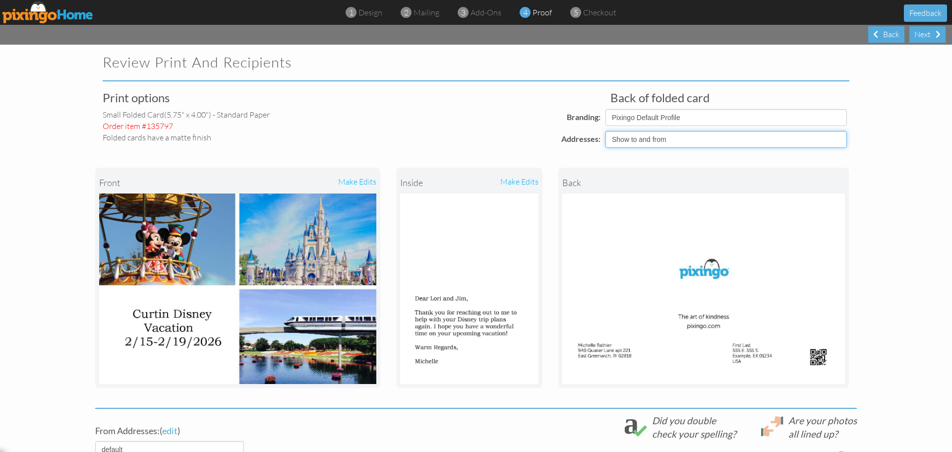
click at [678, 139] on select "Show to and from Show from only Hide to and from" at bounding box center [727, 139] width 242 height 17
select select "object:633"
click at [606, 131] on select "Show to and from Show from only Hide to and from" at bounding box center [727, 139] width 242 height 17
click at [724, 231] on img at bounding box center [703, 288] width 283 height 190
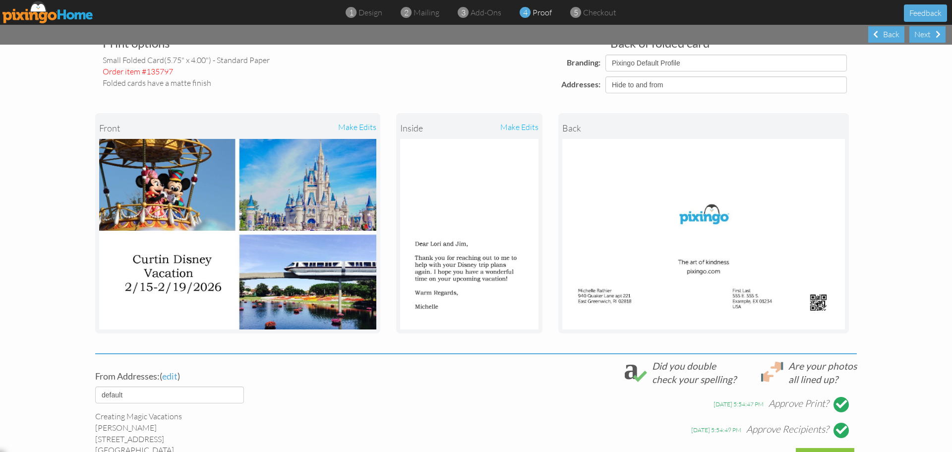
scroll to position [149, 0]
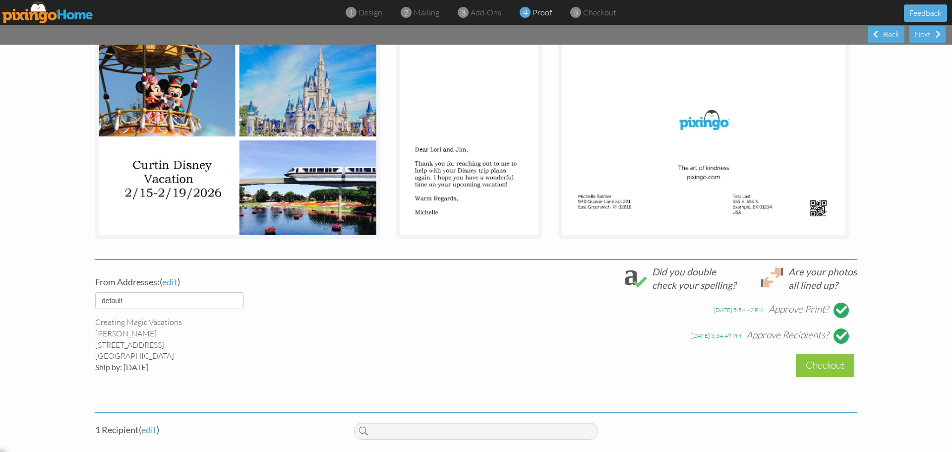
click at [836, 312] on div at bounding box center [841, 309] width 11 height 11
click at [839, 333] on div at bounding box center [841, 335] width 11 height 11
click at [834, 300] on div "Approve Print? Approve Recipients?" at bounding box center [605, 318] width 503 height 52
click at [837, 304] on div at bounding box center [842, 310] width 16 height 16
click at [836, 332] on div at bounding box center [842, 336] width 16 height 16
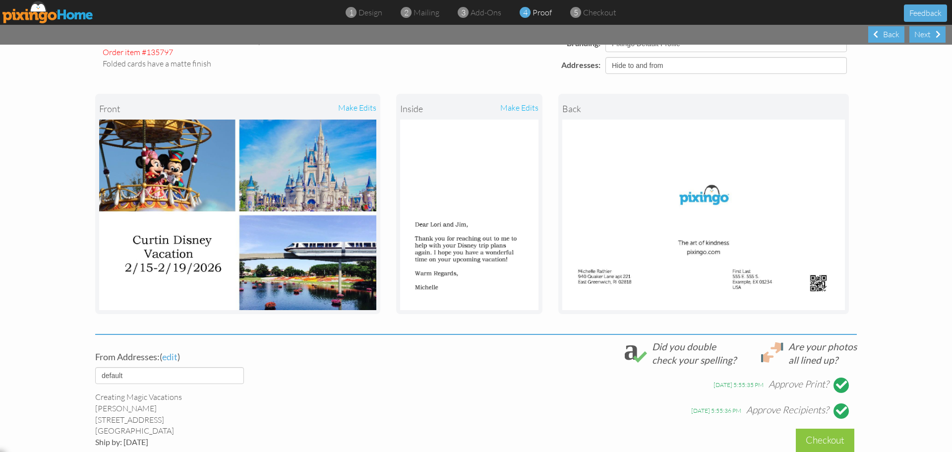
scroll to position [0, 0]
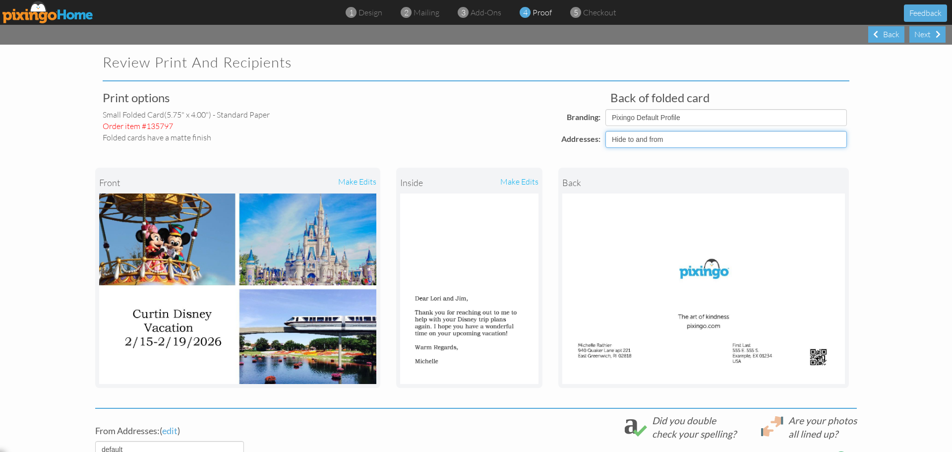
click at [664, 142] on select "Show to and from Show from only Hide to and from" at bounding box center [727, 139] width 242 height 17
click at [666, 208] on img at bounding box center [703, 288] width 283 height 190
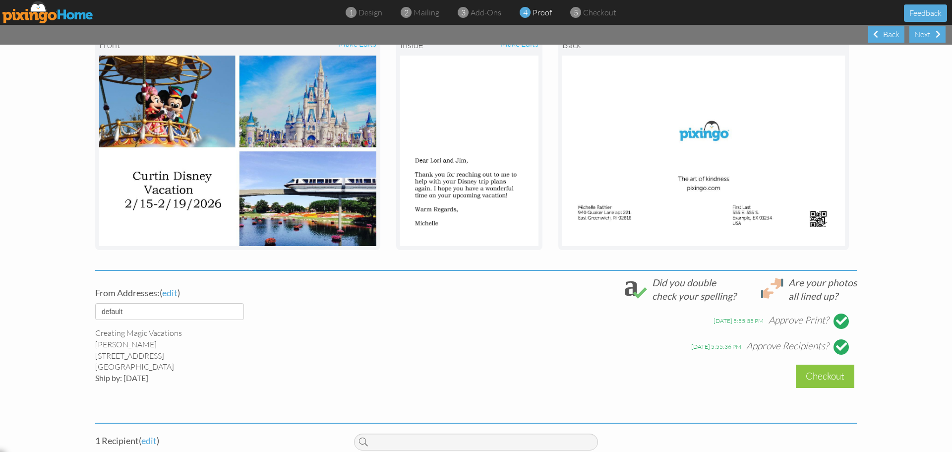
scroll to position [149, 0]
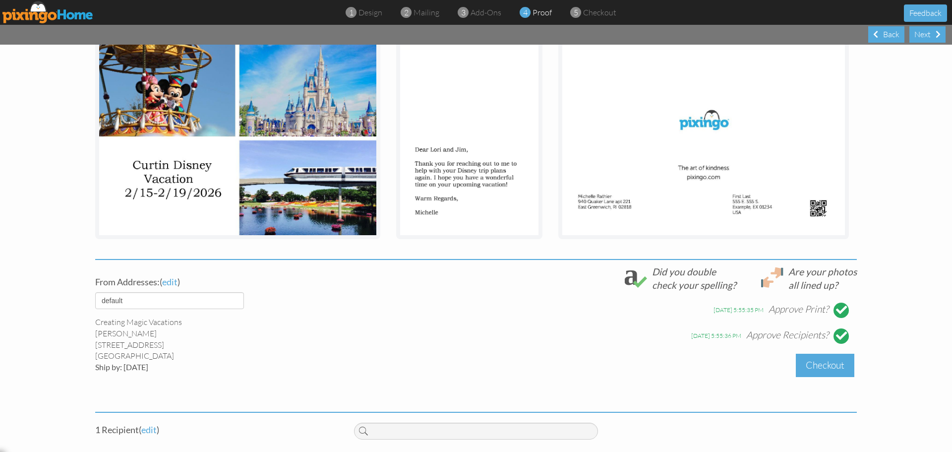
click at [806, 362] on div "Checkout" at bounding box center [825, 365] width 59 height 23
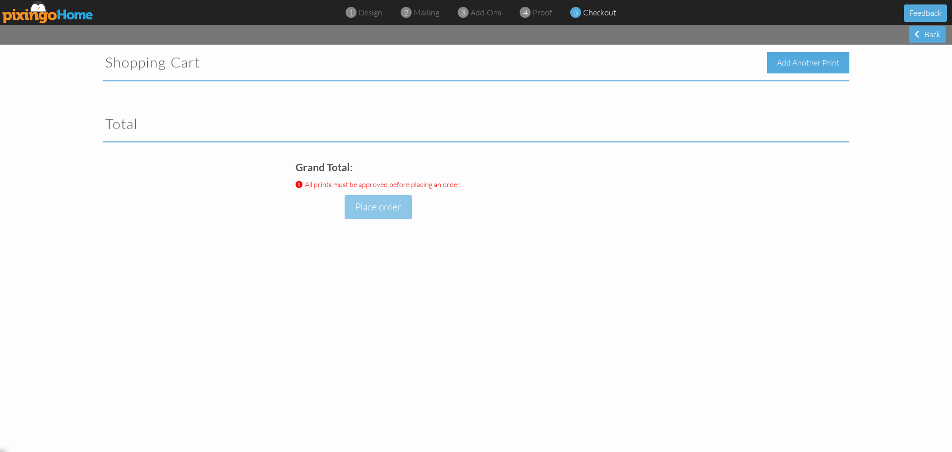
click at [804, 61] on div "Add Another Print" at bounding box center [808, 62] width 82 height 21
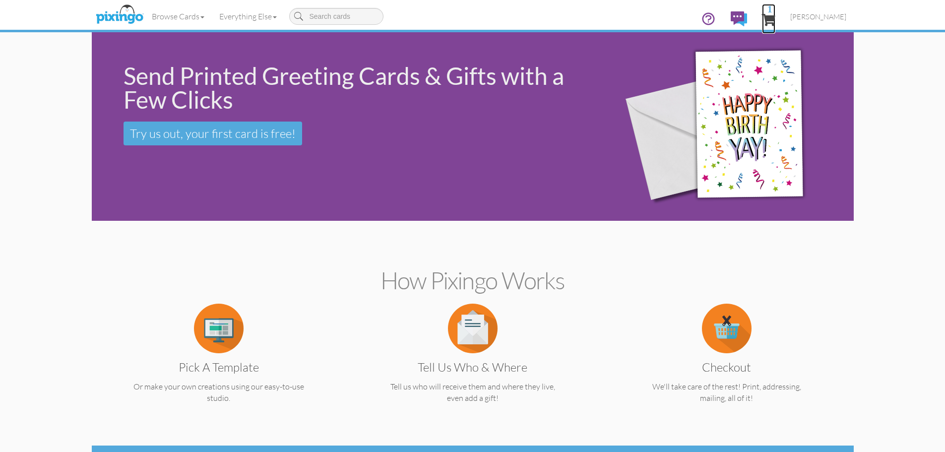
click at [775, 12] on link "1" at bounding box center [768, 19] width 13 height 30
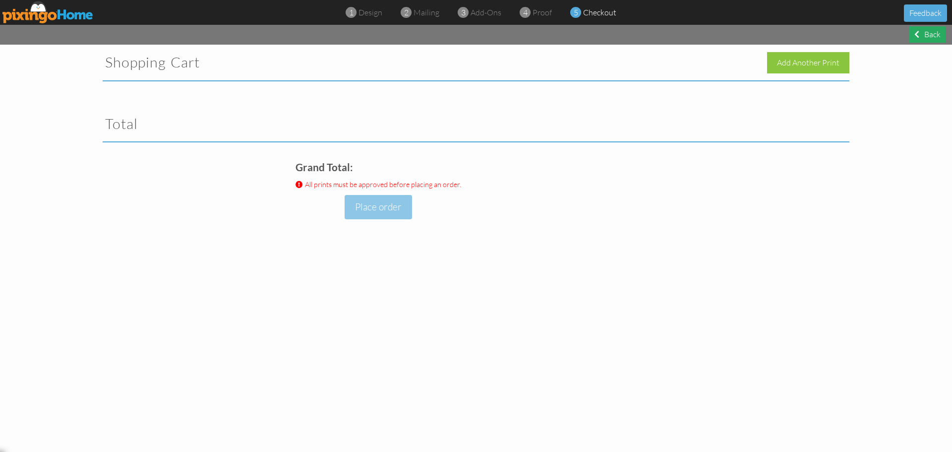
click at [919, 34] on div "Back" at bounding box center [928, 34] width 36 height 16
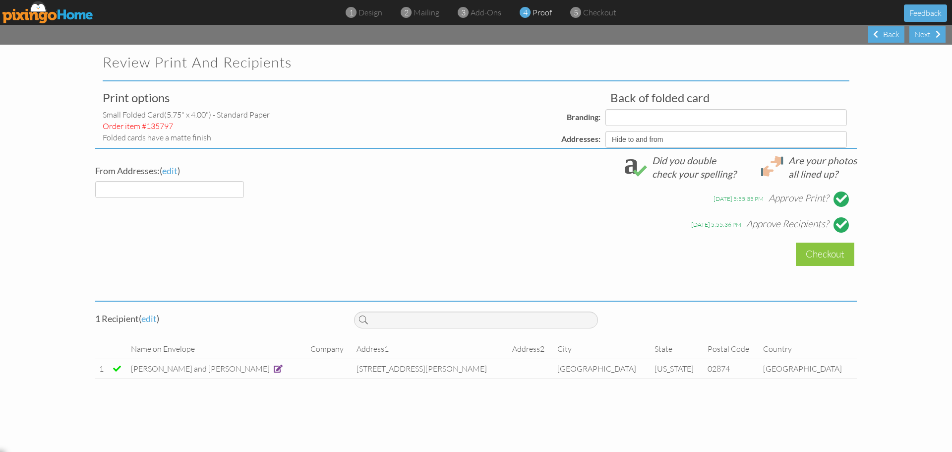
select select "object:1000"
select select "object:998"
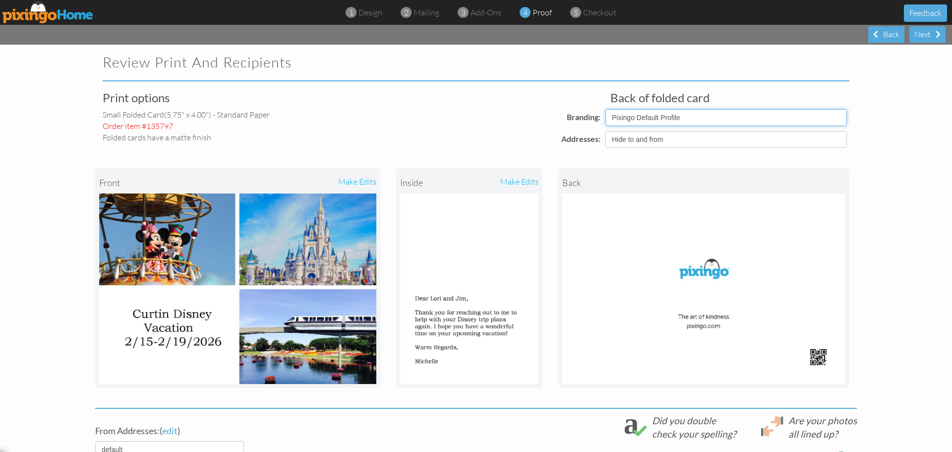
click at [708, 114] on select "Pixingo Default Profile" at bounding box center [727, 117] width 242 height 17
click at [606, 109] on select "Pixingo Default Profile" at bounding box center [727, 117] width 242 height 17
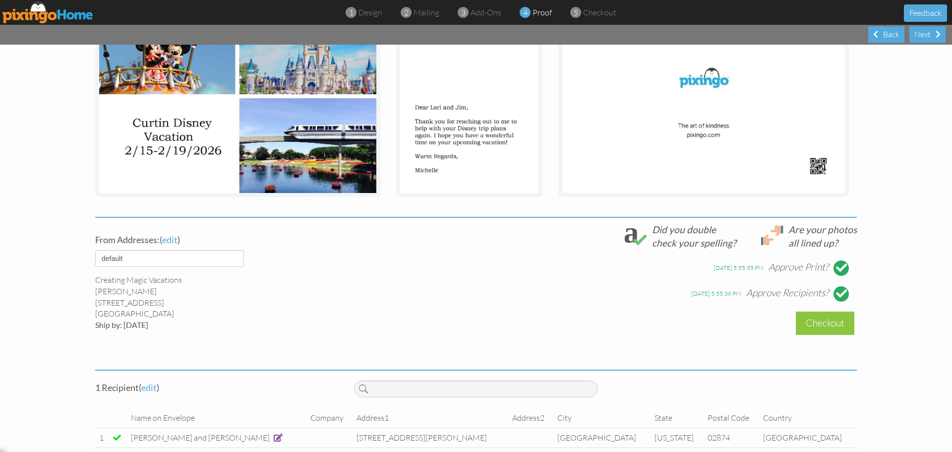
scroll to position [207, 0]
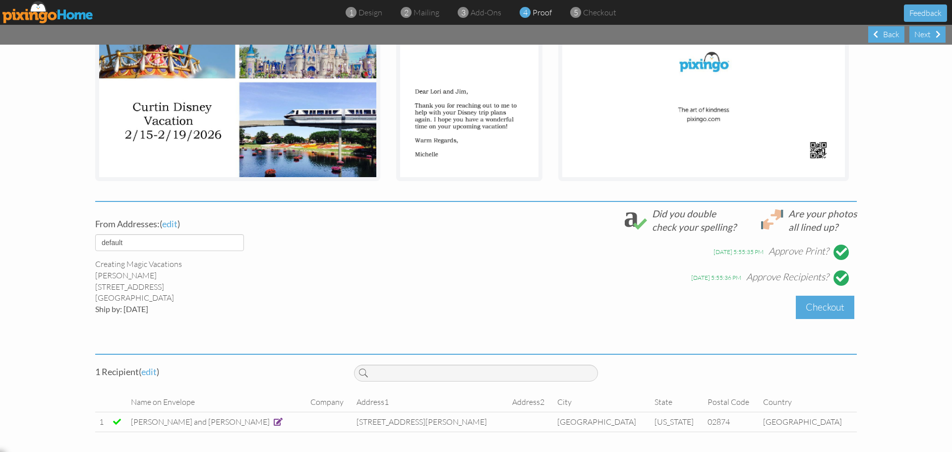
click at [800, 304] on div "Checkout" at bounding box center [825, 307] width 59 height 23
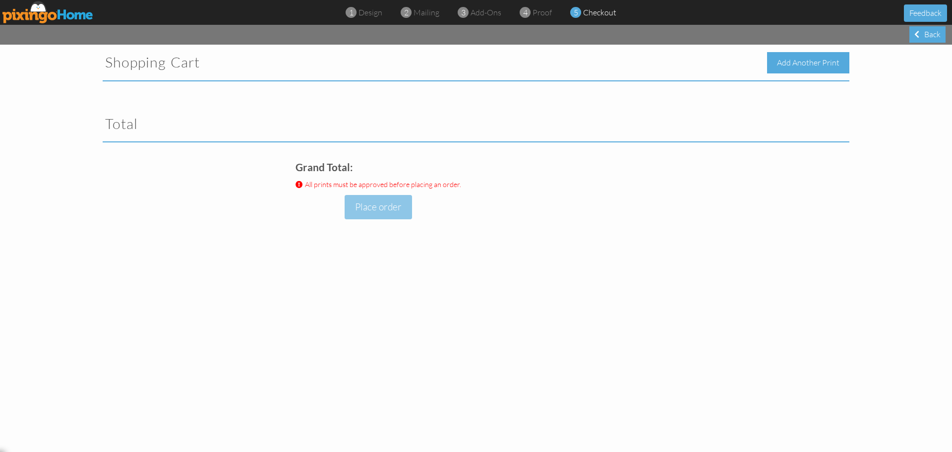
click at [806, 66] on div "Add Another Print" at bounding box center [808, 62] width 82 height 21
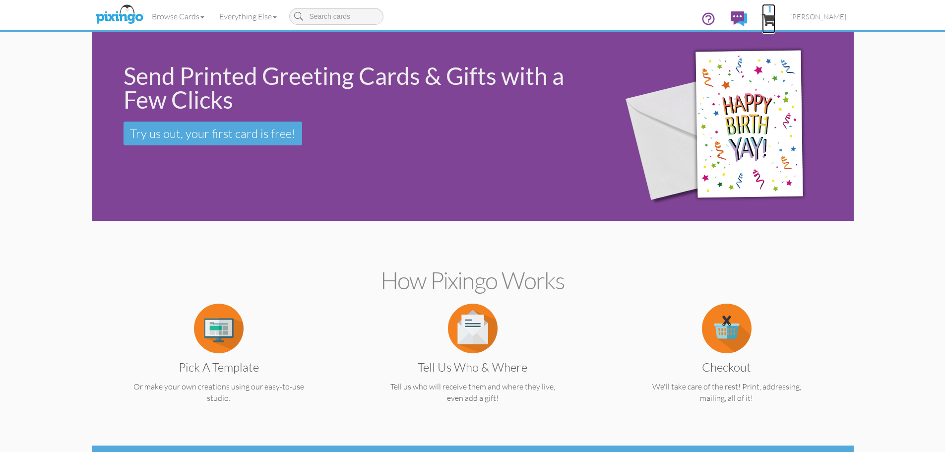
click at [773, 17] on span "1" at bounding box center [768, 20] width 13 height 12
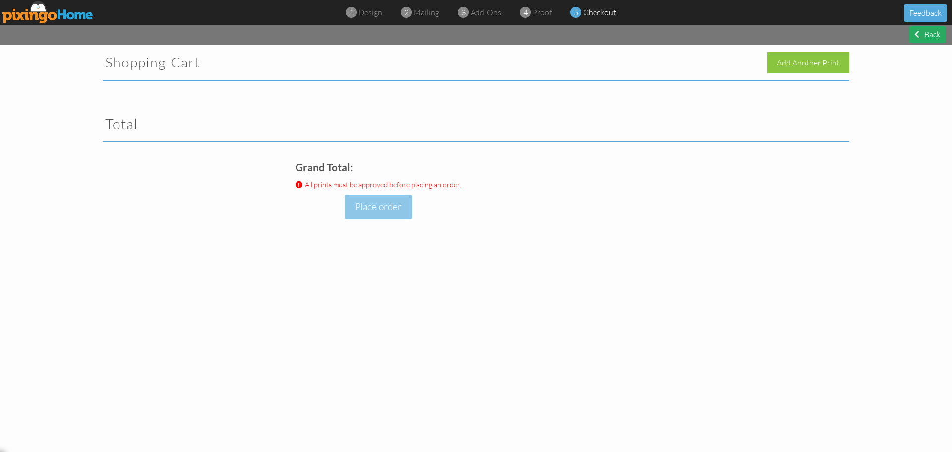
click at [923, 34] on div "Back" at bounding box center [928, 34] width 36 height 16
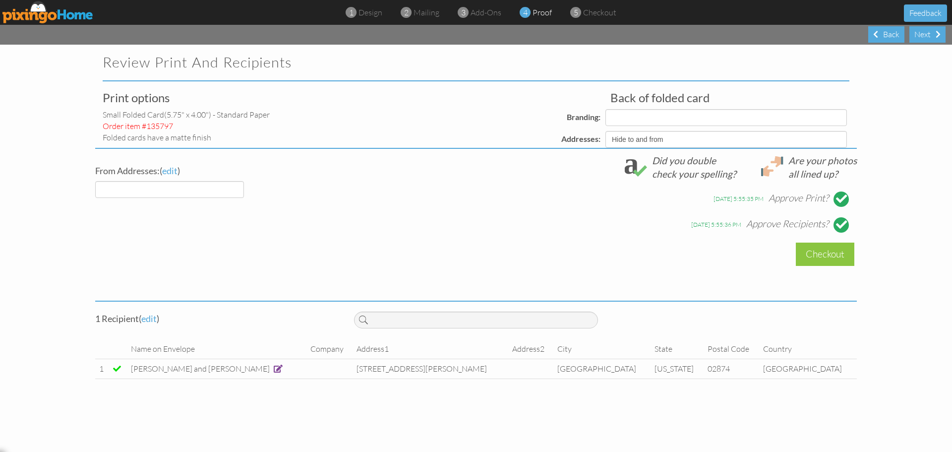
select select "object:1358"
select select "object:1356"
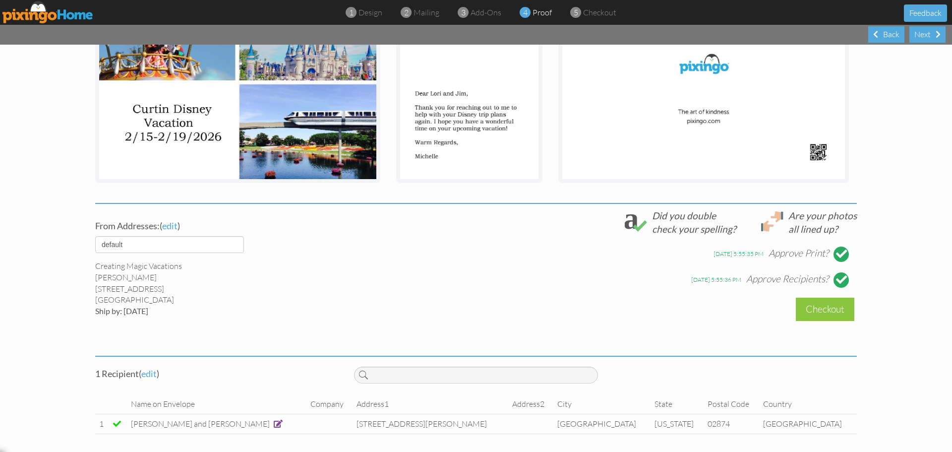
scroll to position [207, 0]
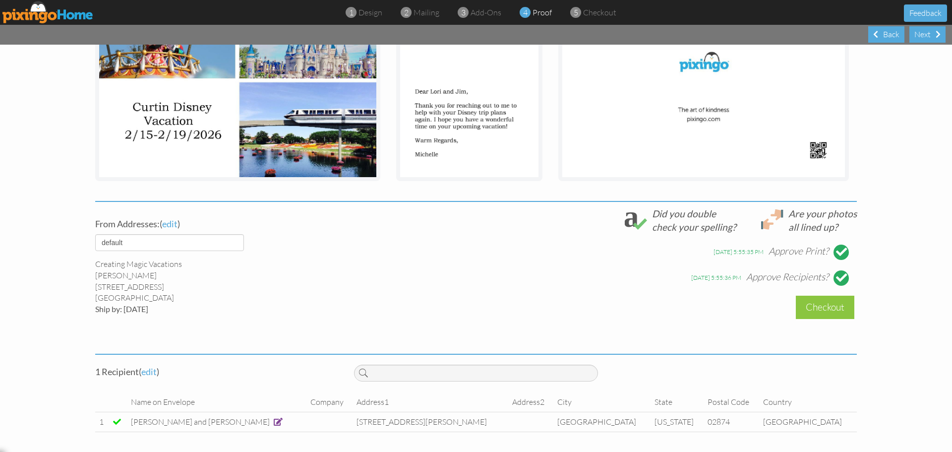
click at [830, 304] on div "Checkout" at bounding box center [825, 307] width 59 height 23
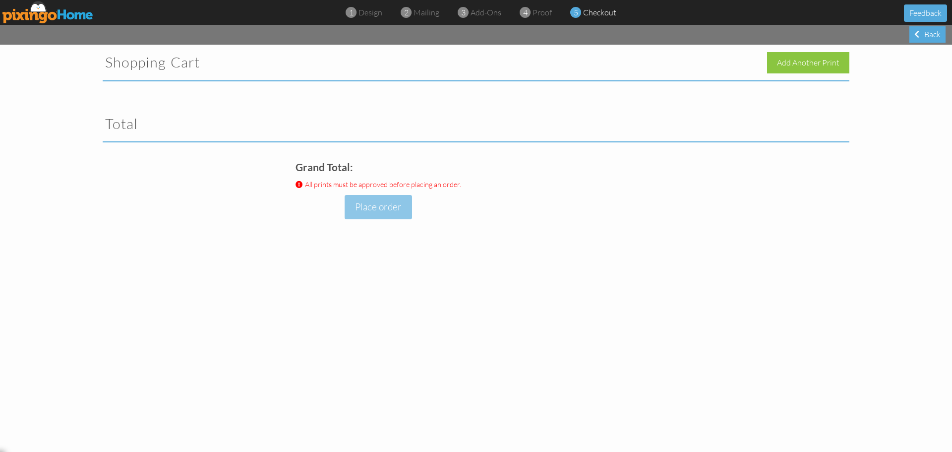
click at [434, 190] on td "All prints must be approved before placing an order." at bounding box center [378, 184] width 171 height 15
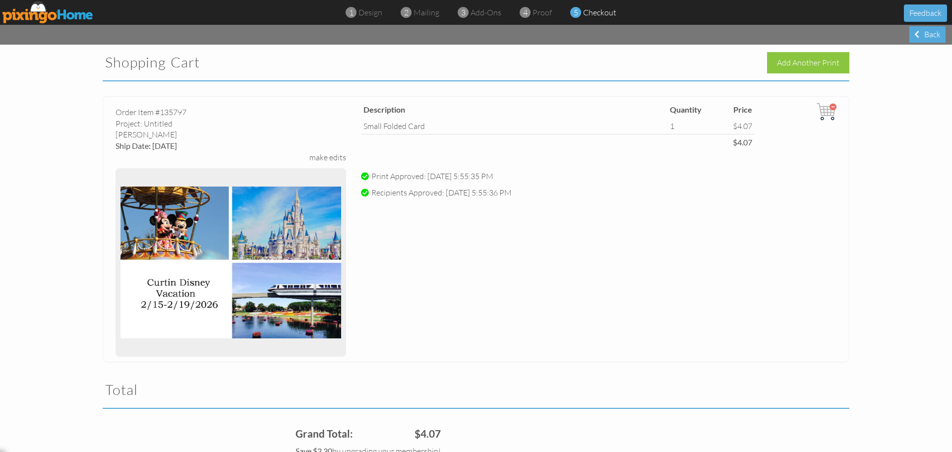
scroll to position [124, 0]
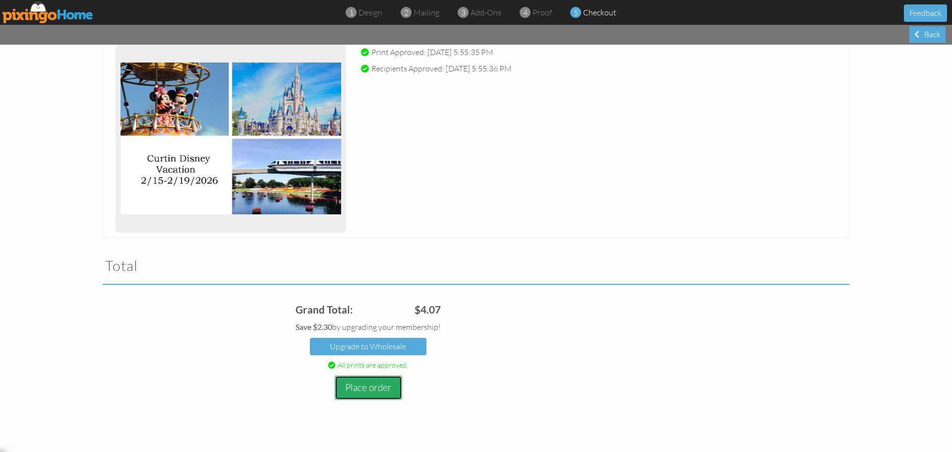
click at [383, 384] on button "Place order" at bounding box center [368, 387] width 67 height 24
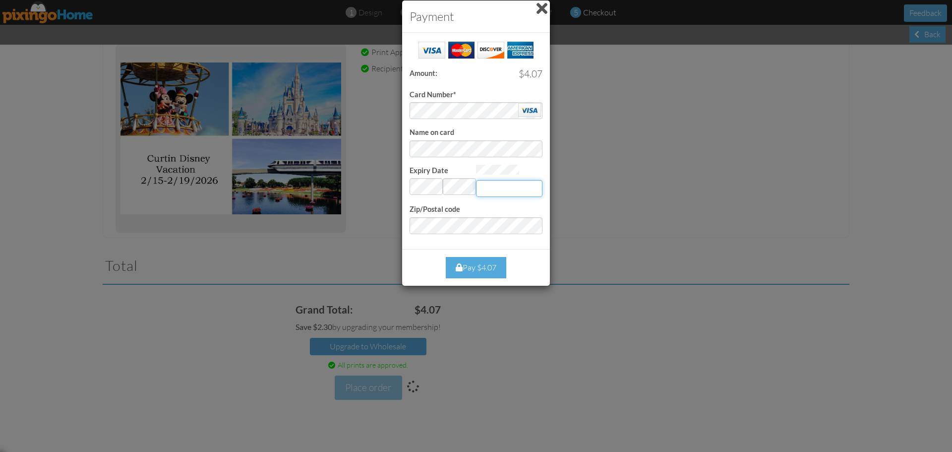
click at [506, 184] on input "Expiry Date" at bounding box center [509, 188] width 66 height 17
type input "082"
click at [487, 266] on div "Pay $4.07" at bounding box center [476, 267] width 61 height 21
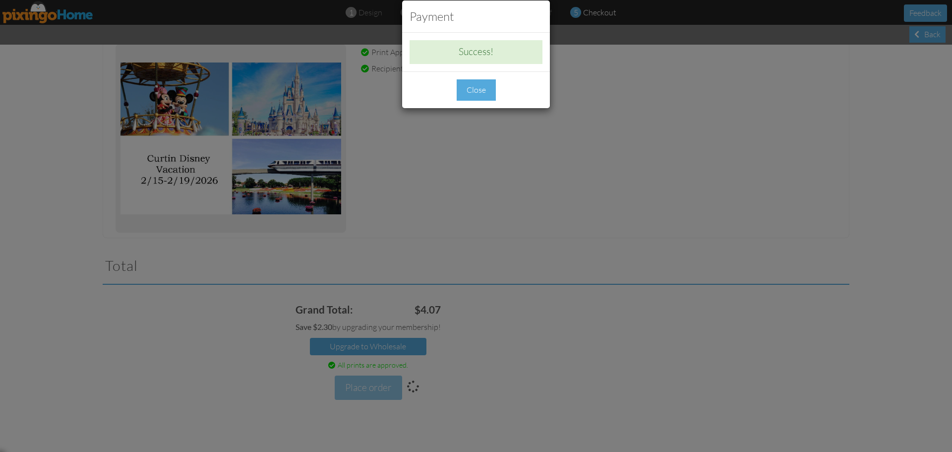
click at [718, 203] on div "Payment Success! Amount: $4.07 Card Number* Name on card Expiry Date Invalid mo…" at bounding box center [476, 226] width 952 height 452
click at [478, 90] on div "Close" at bounding box center [476, 89] width 39 height 21
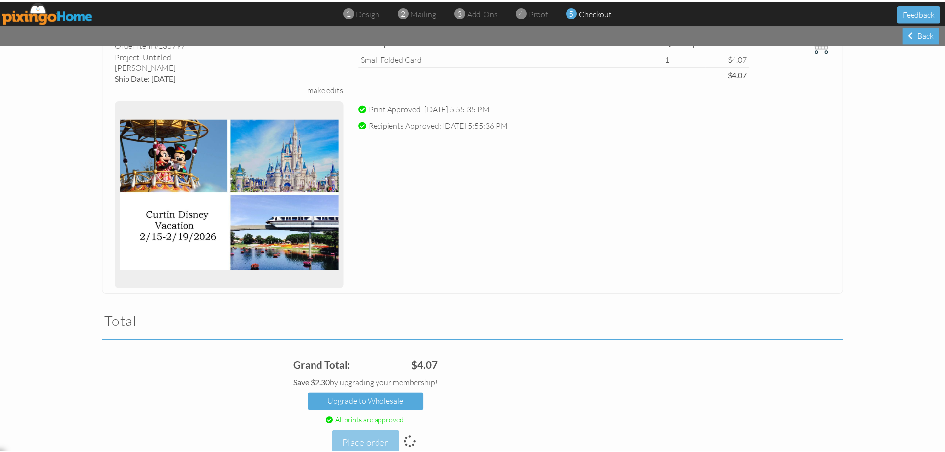
scroll to position [135, 0]
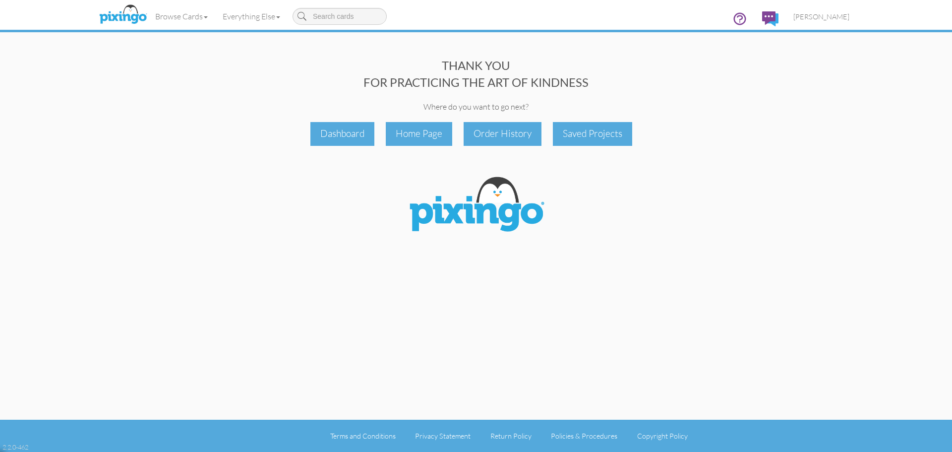
click at [505, 132] on div "Order History" at bounding box center [503, 133] width 78 height 23
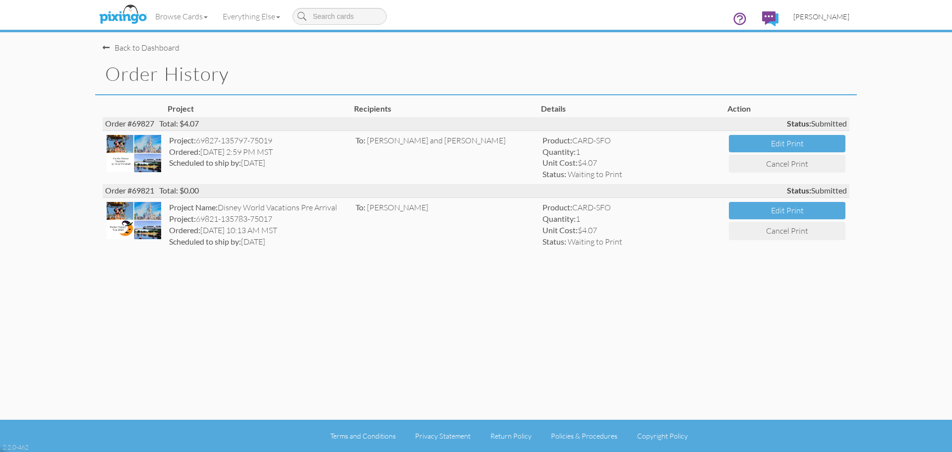
click at [823, 17] on span "[PERSON_NAME]" at bounding box center [821, 16] width 56 height 8
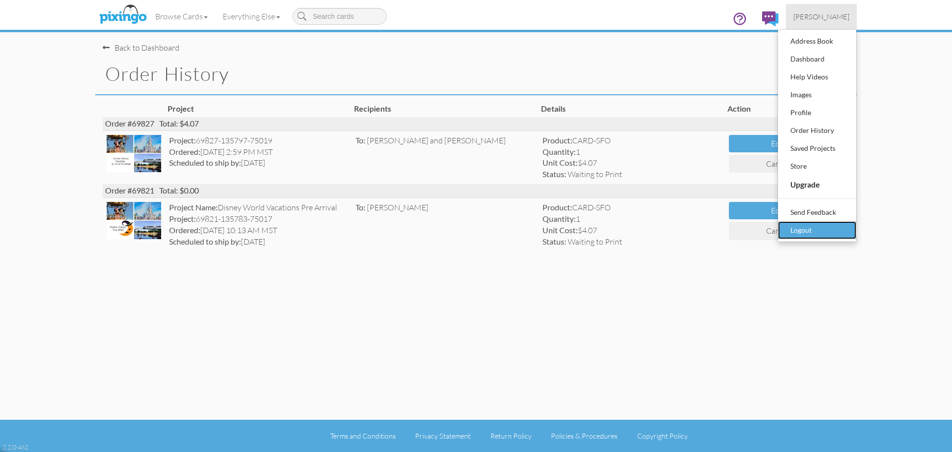
click at [789, 235] on div "Logout" at bounding box center [817, 230] width 59 height 15
